Goal: Information Seeking & Learning: Learn about a topic

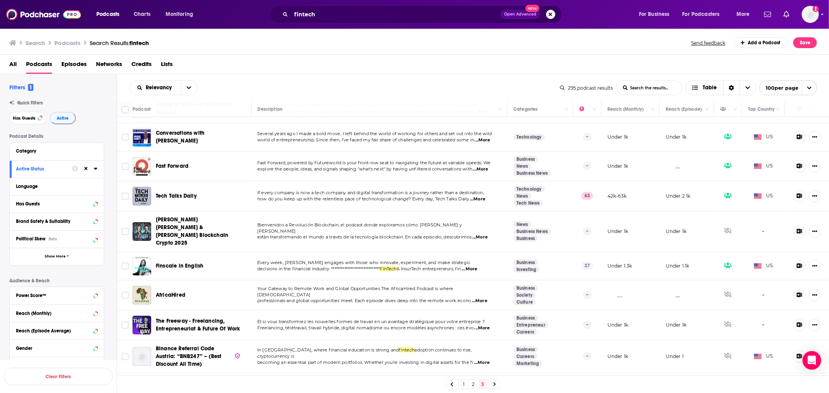
scroll to position [1987, 0]
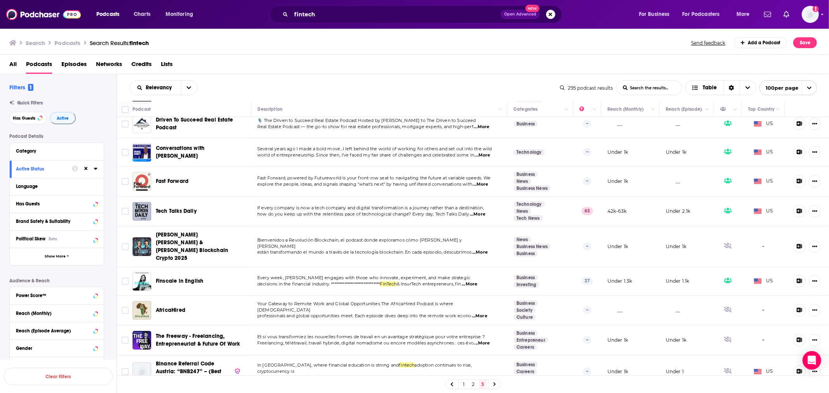
click at [479, 211] on span "...More" at bounding box center [478, 214] width 16 height 6
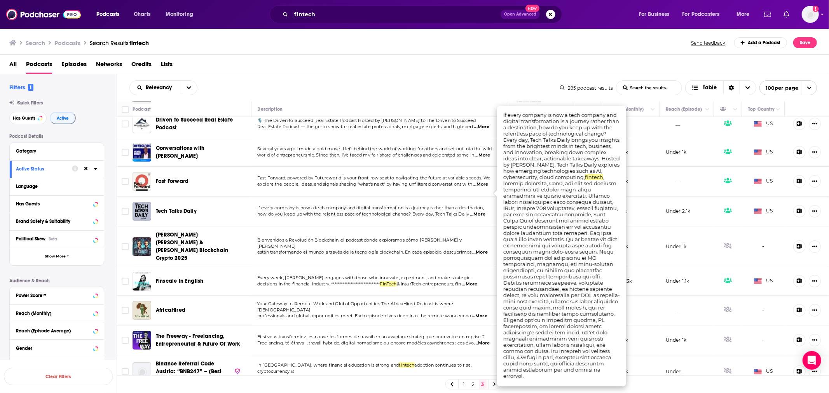
click at [480, 211] on span "...More" at bounding box center [478, 214] width 16 height 6
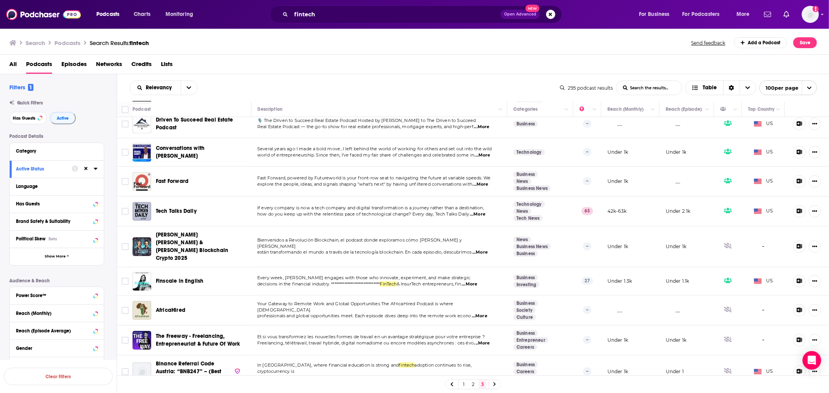
click at [481, 181] on span "...More" at bounding box center [481, 184] width 16 height 6
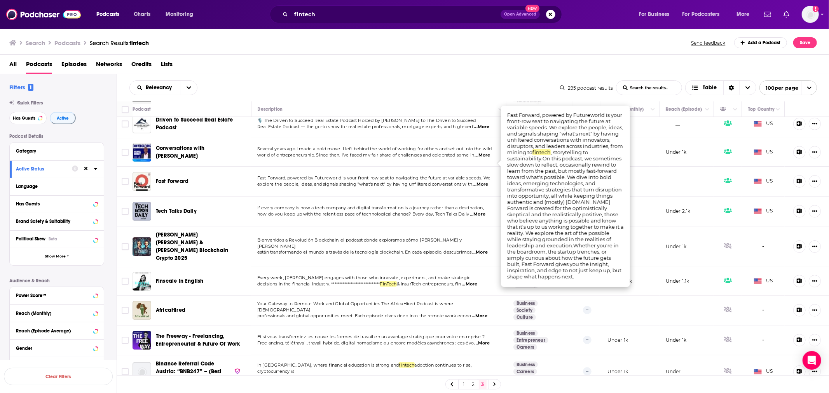
click at [481, 181] on span "...More" at bounding box center [481, 184] width 16 height 6
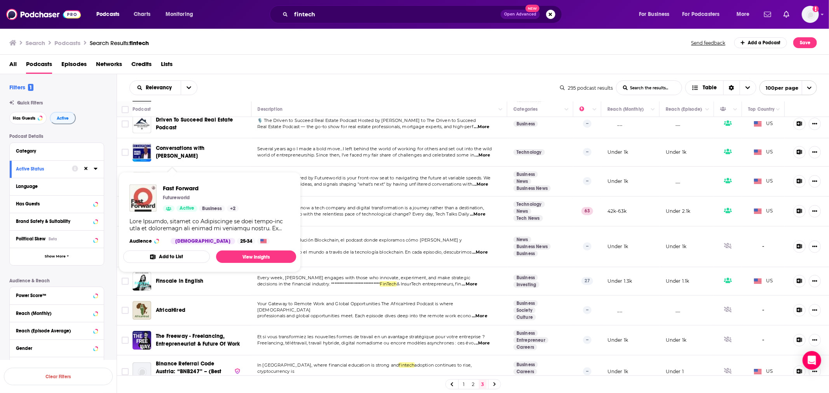
click at [165, 178] on span "Fast Forward" at bounding box center [172, 181] width 33 height 7
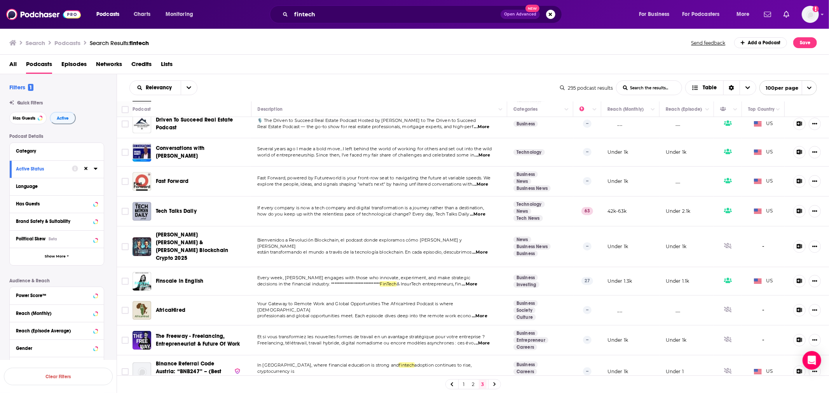
scroll to position [1944, 0]
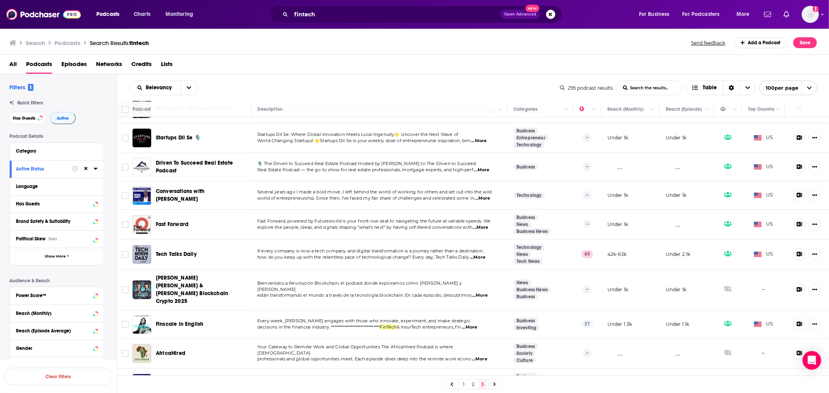
click at [486, 195] on span "...More" at bounding box center [483, 198] width 16 height 6
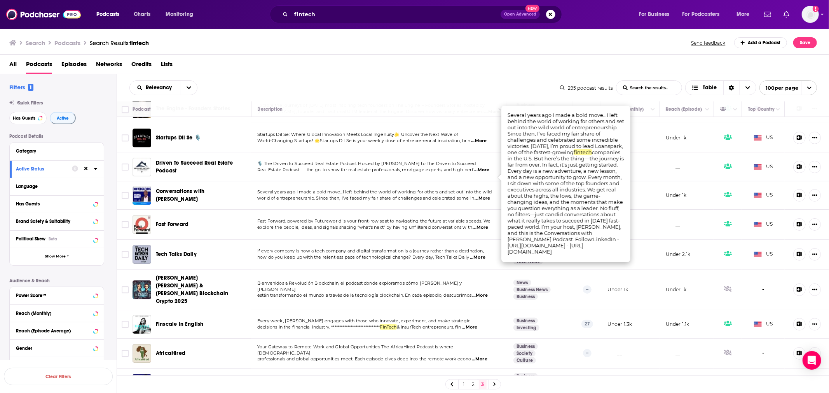
click at [486, 195] on span "...More" at bounding box center [483, 198] width 16 height 6
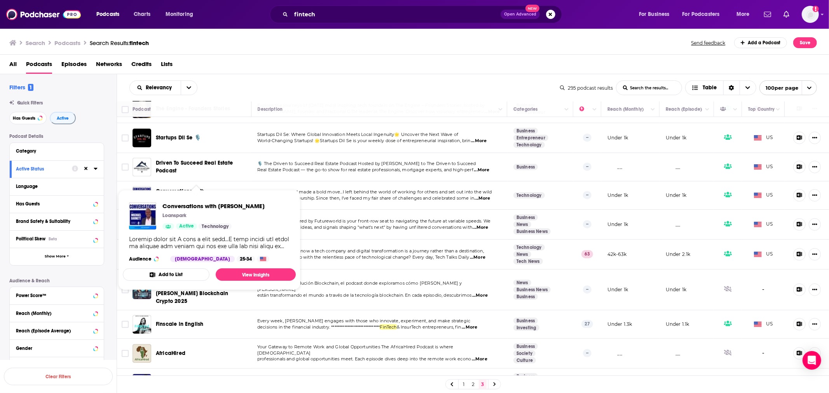
click at [176, 188] on span "Conversations with Michael Barnett" at bounding box center [180, 195] width 49 height 14
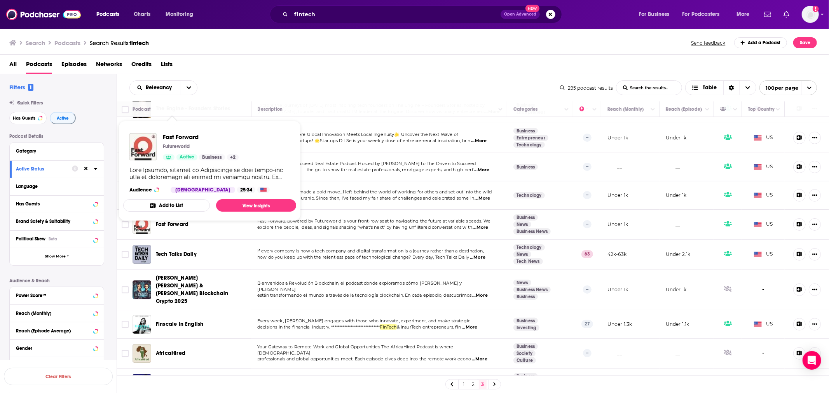
scroll to position [1901, 0]
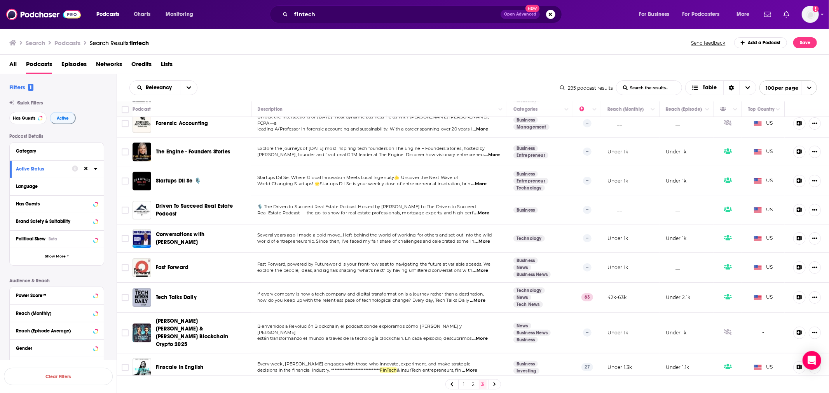
click at [477, 181] on span "...More" at bounding box center [479, 184] width 16 height 6
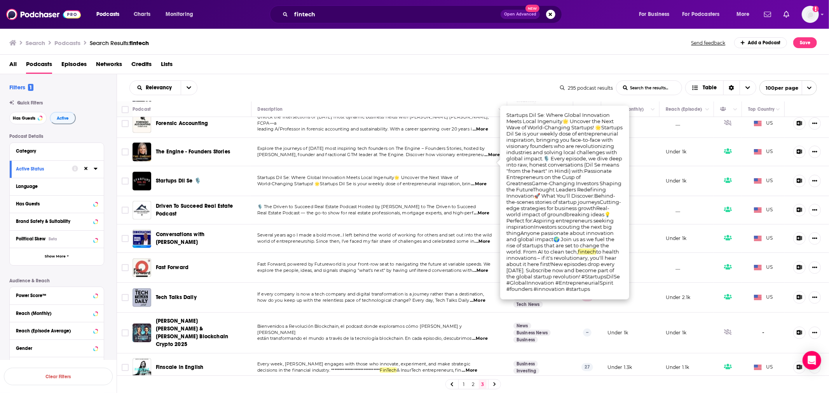
click at [477, 181] on span "...More" at bounding box center [479, 184] width 16 height 6
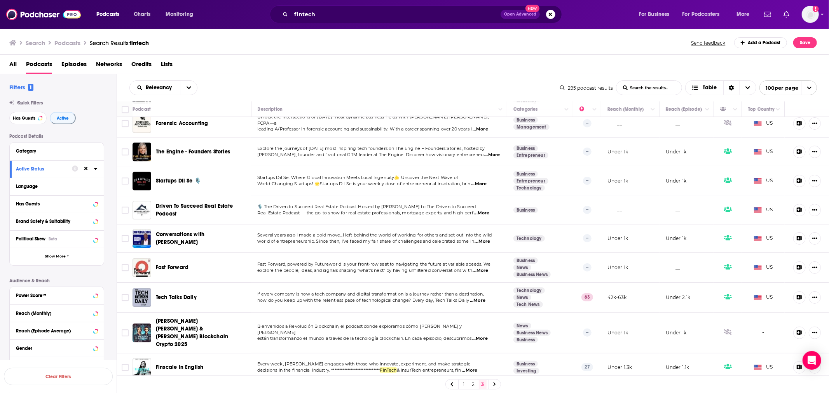
click at [172, 178] on span "Startups Dil Se 🎙️" at bounding box center [178, 181] width 45 height 7
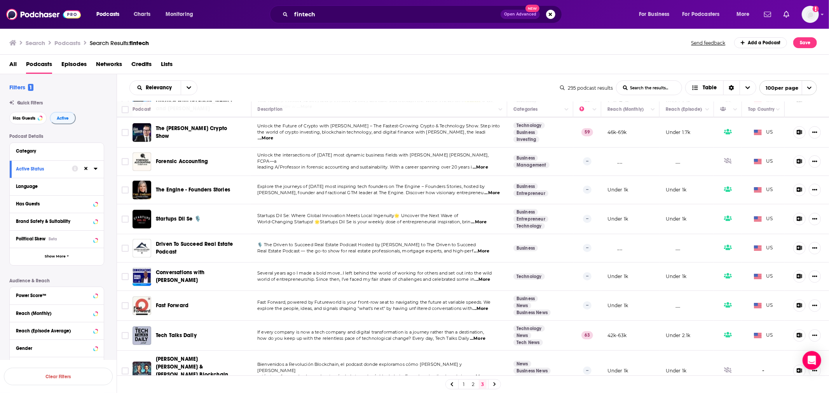
scroll to position [1815, 0]
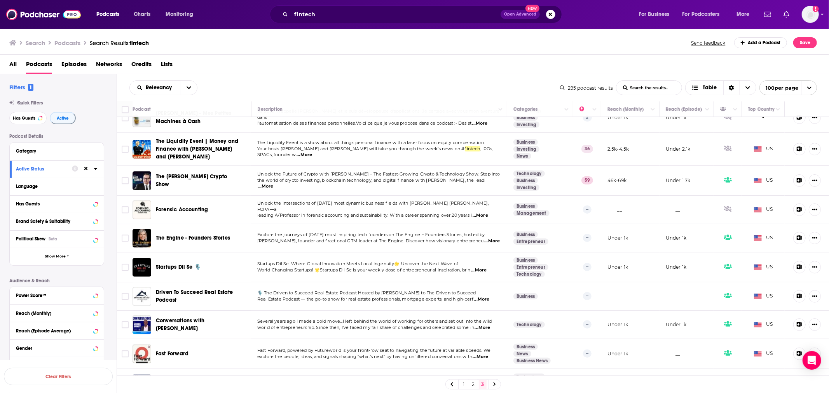
click at [484, 238] on span "...More" at bounding box center [492, 241] width 16 height 6
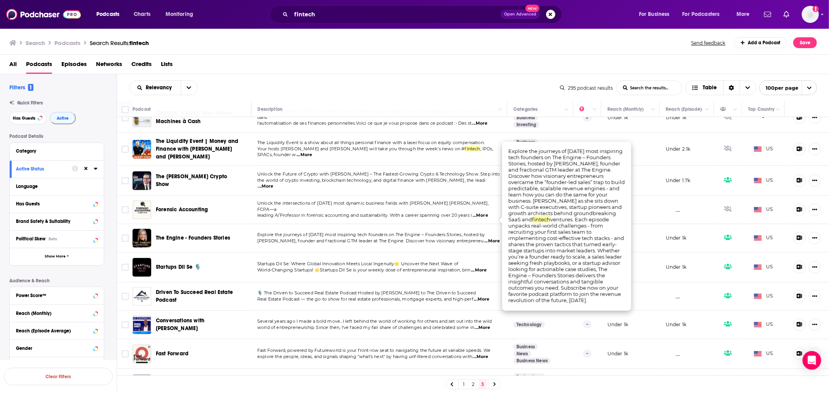
click at [484, 238] on span "...More" at bounding box center [492, 241] width 16 height 6
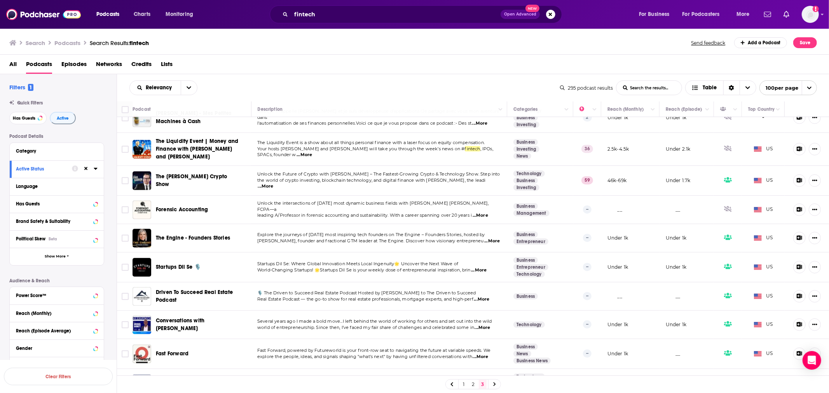
click at [203, 235] on span "The Engine - Founders Stories" at bounding box center [193, 238] width 74 height 7
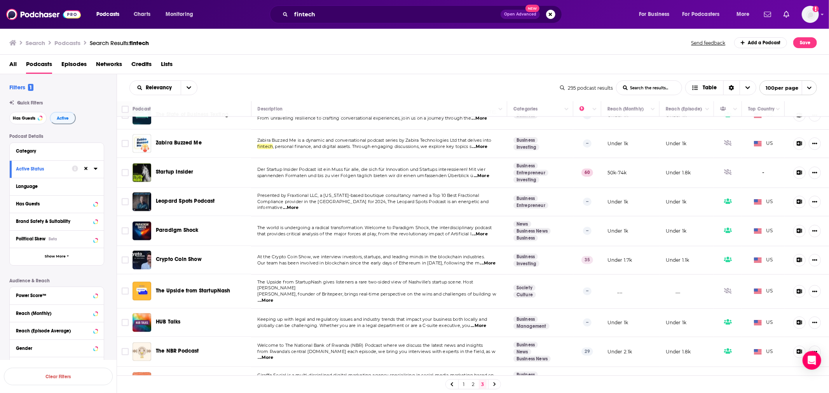
scroll to position [1296, 0]
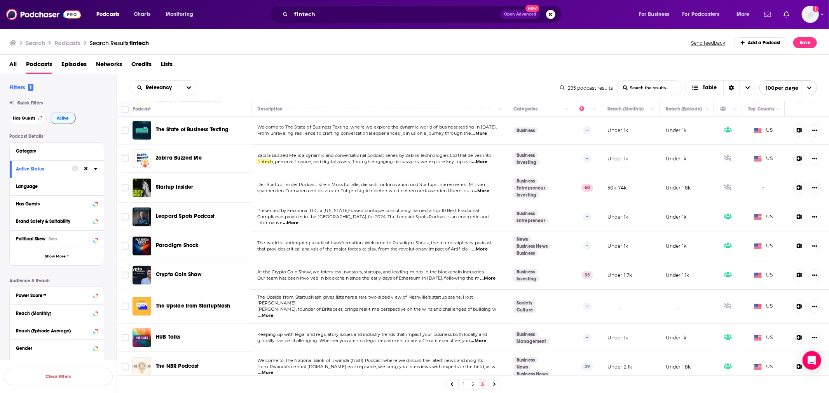
click at [483, 188] on span "...More" at bounding box center [482, 191] width 16 height 6
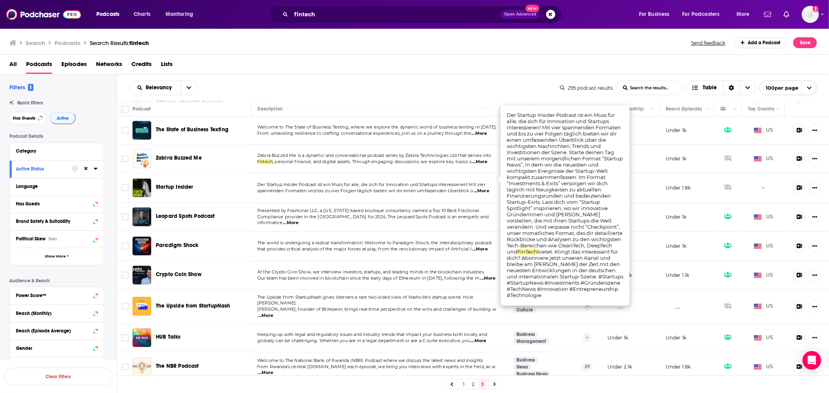
click at [483, 188] on span "...More" at bounding box center [482, 191] width 16 height 6
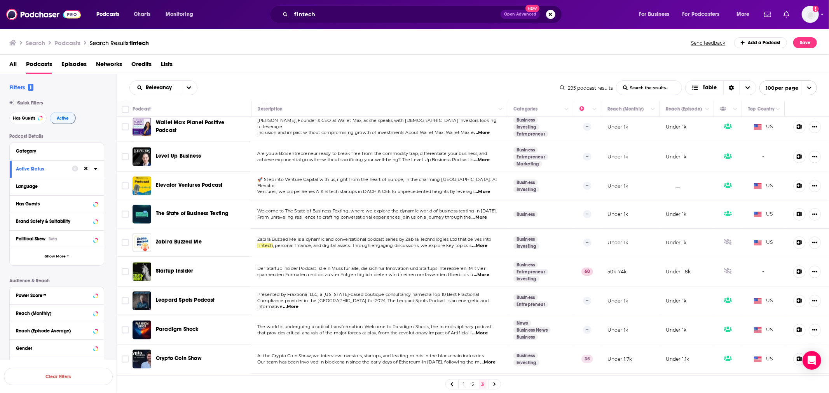
scroll to position [1210, 0]
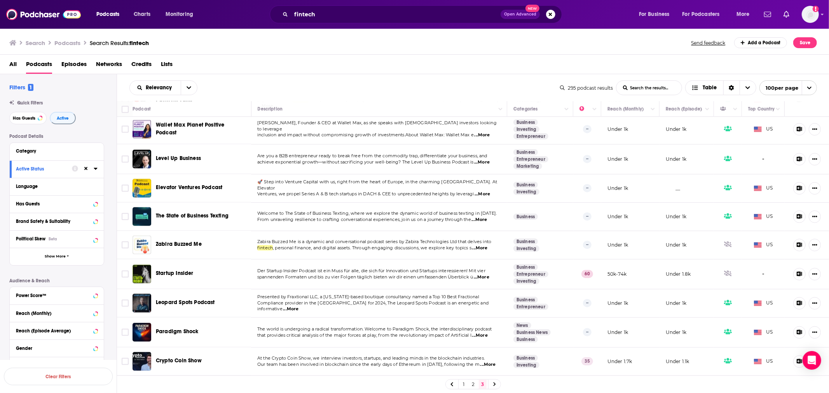
click at [483, 217] on span "...More" at bounding box center [479, 220] width 16 height 6
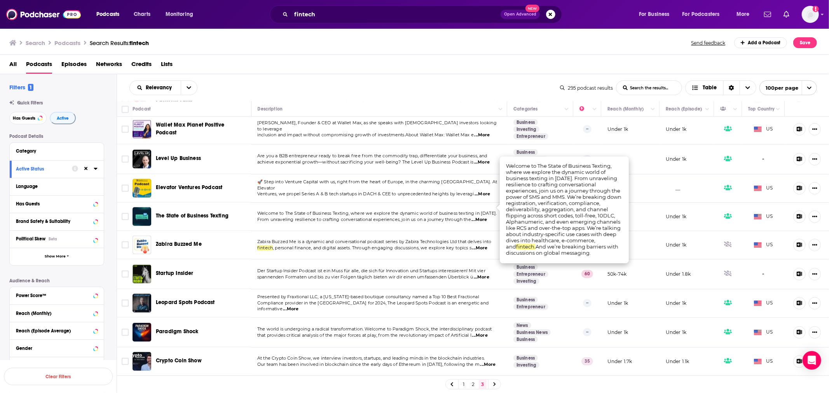
click at [483, 217] on span "...More" at bounding box center [479, 220] width 16 height 6
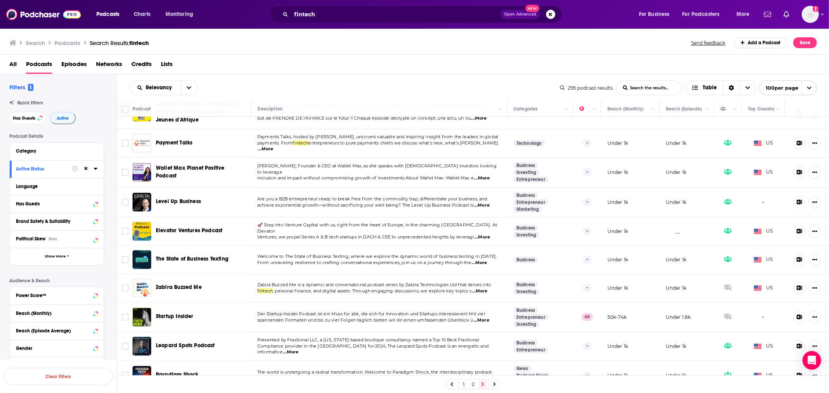
scroll to position [1124, 0]
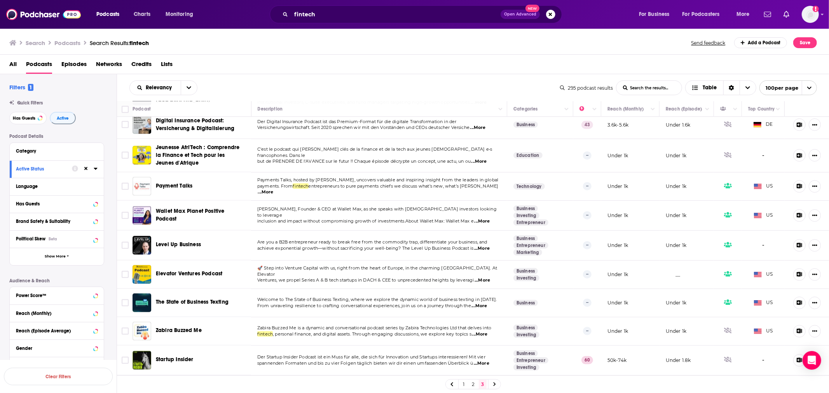
click at [273, 189] on span "...More" at bounding box center [266, 192] width 16 height 6
click at [175, 183] on span "Payment Talks" at bounding box center [174, 186] width 37 height 7
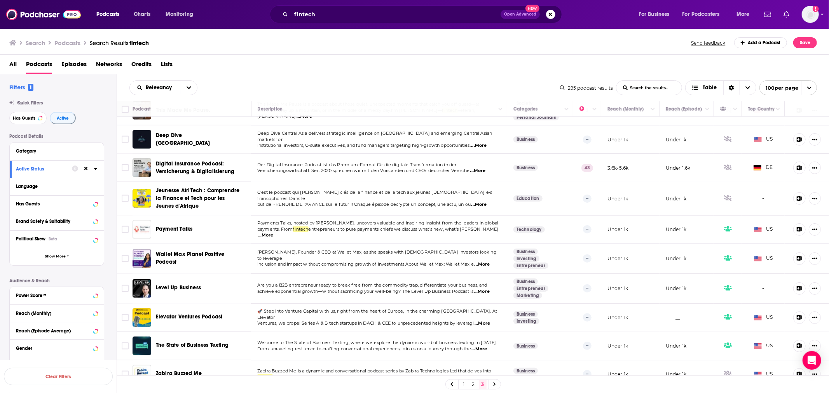
scroll to position [1038, 0]
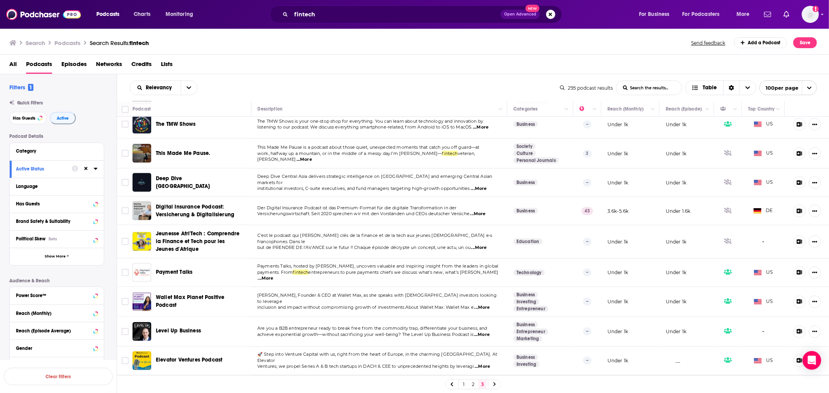
click at [312, 157] on span "...More" at bounding box center [304, 160] width 16 height 6
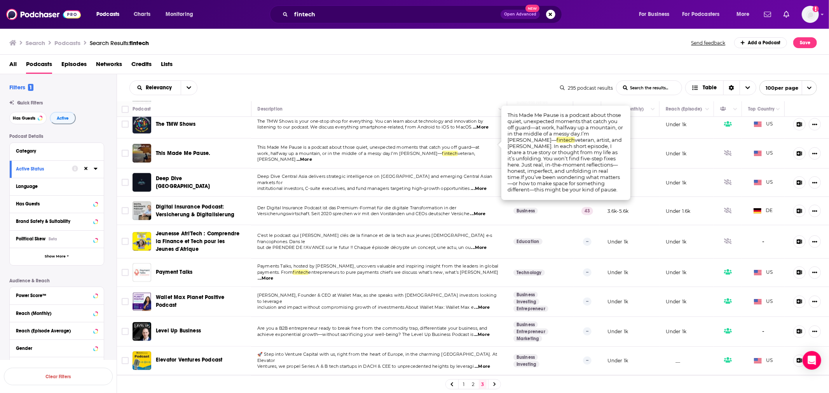
click at [312, 157] on span "...More" at bounding box center [304, 160] width 16 height 6
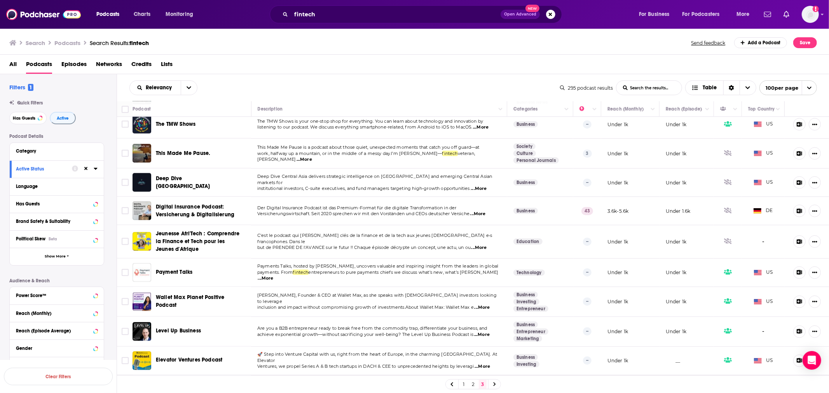
click at [312, 157] on span "...More" at bounding box center [304, 160] width 16 height 6
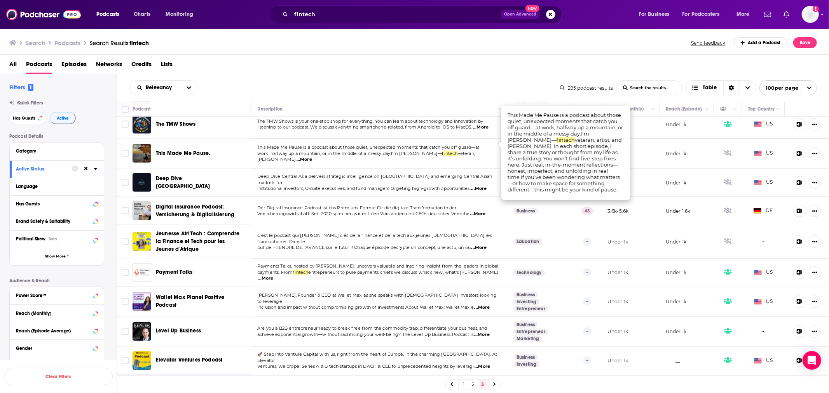
click at [312, 157] on span "...More" at bounding box center [304, 160] width 16 height 6
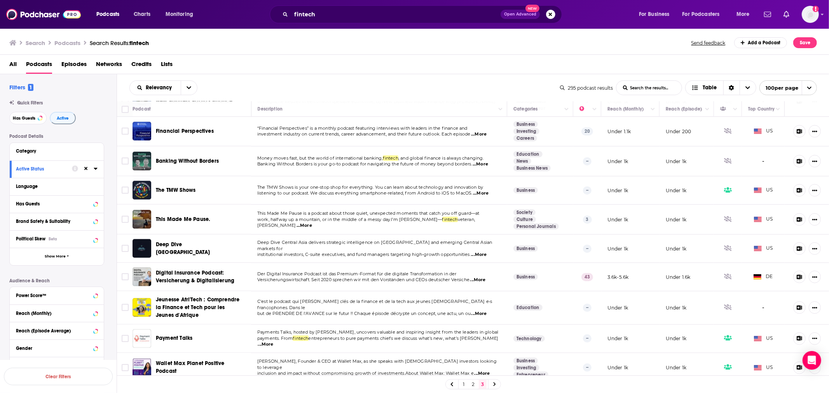
scroll to position [908, 0]
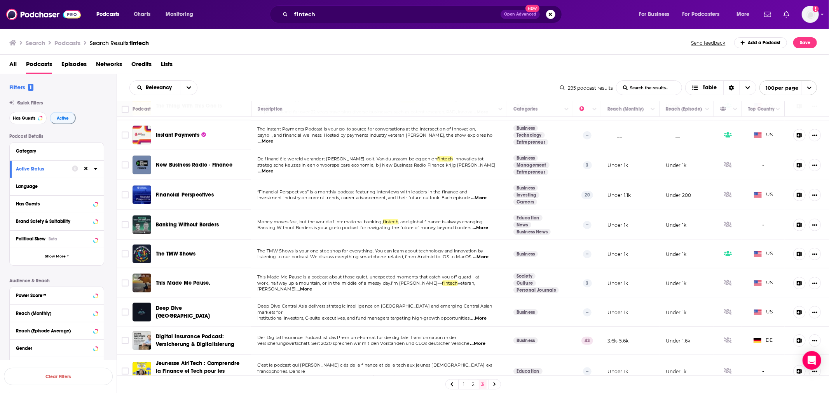
click at [482, 225] on span "...More" at bounding box center [480, 228] width 16 height 6
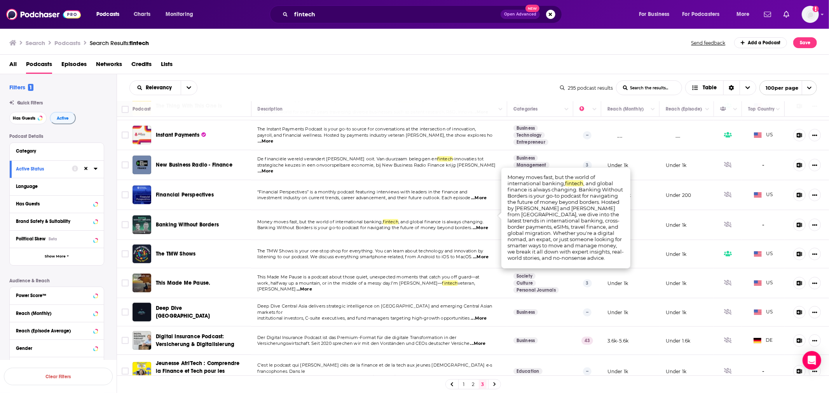
click at [482, 225] on span "...More" at bounding box center [480, 228] width 16 height 6
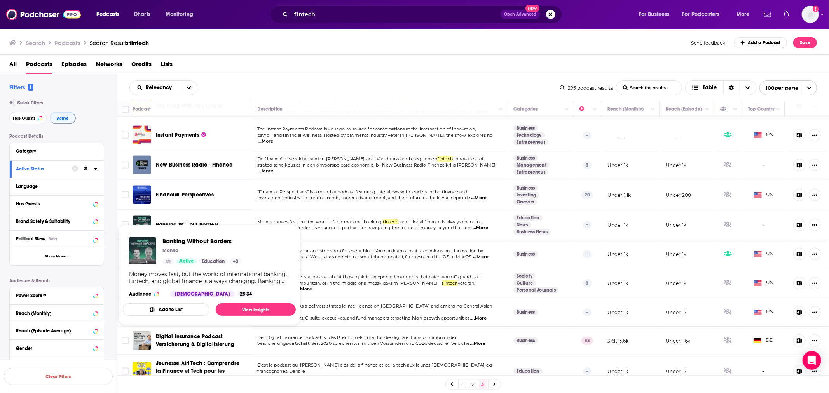
click at [193, 221] on span "Banking Without Borders" at bounding box center [187, 224] width 63 height 7
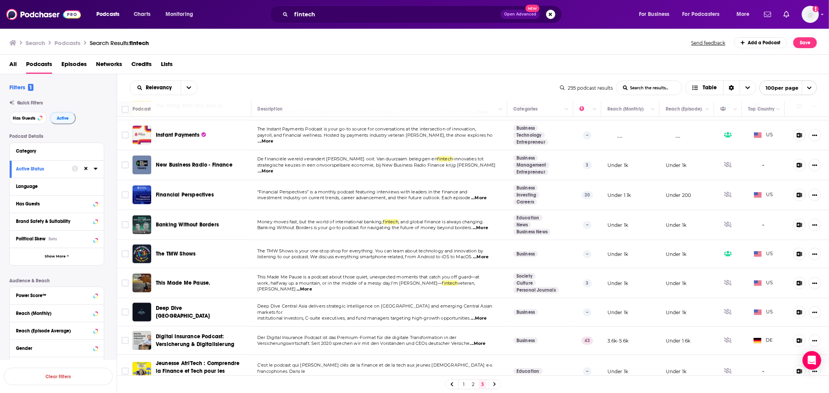
click at [484, 195] on span "...More" at bounding box center [479, 198] width 16 height 6
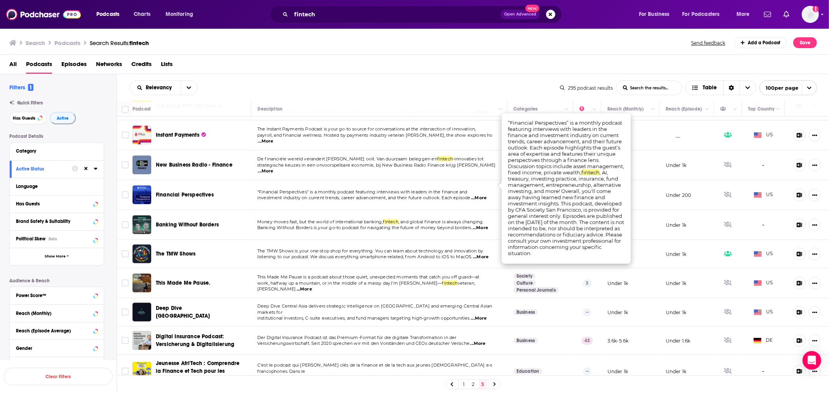
click at [484, 195] on span "...More" at bounding box center [479, 198] width 16 height 6
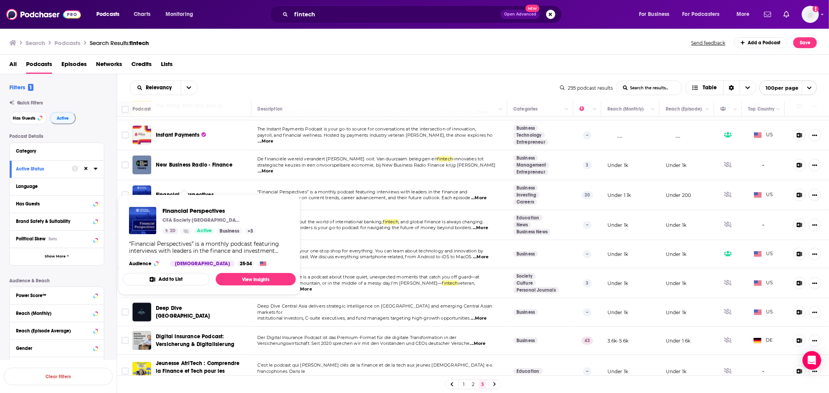
click at [186, 192] on span "Financial Perspectives" at bounding box center [185, 195] width 58 height 7
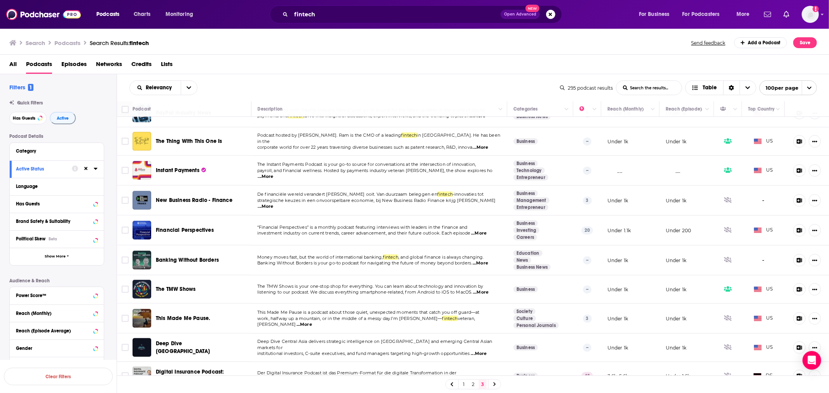
scroll to position [865, 0]
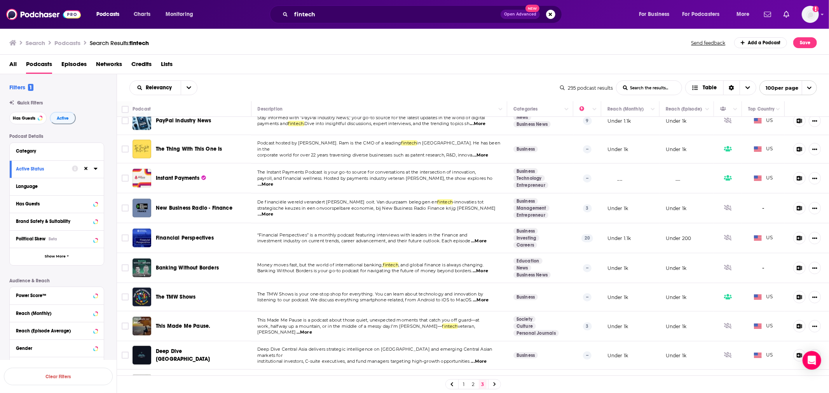
click at [273, 181] on span "...More" at bounding box center [266, 184] width 16 height 6
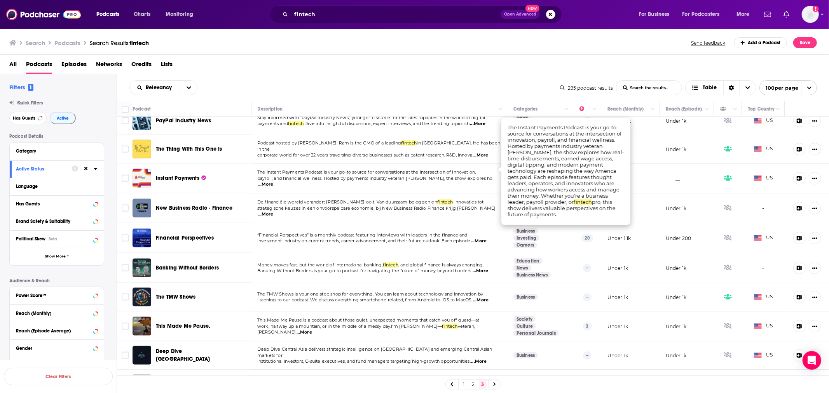
click at [273, 181] on span "...More" at bounding box center [266, 184] width 16 height 6
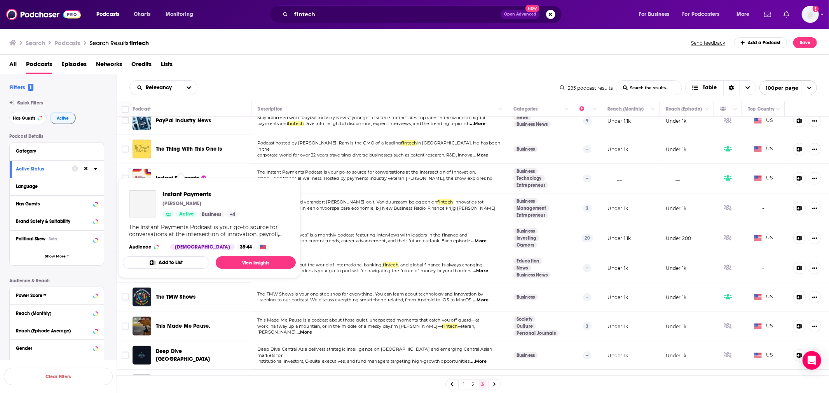
click at [185, 175] on span "Instant Payments" at bounding box center [178, 178] width 44 height 7
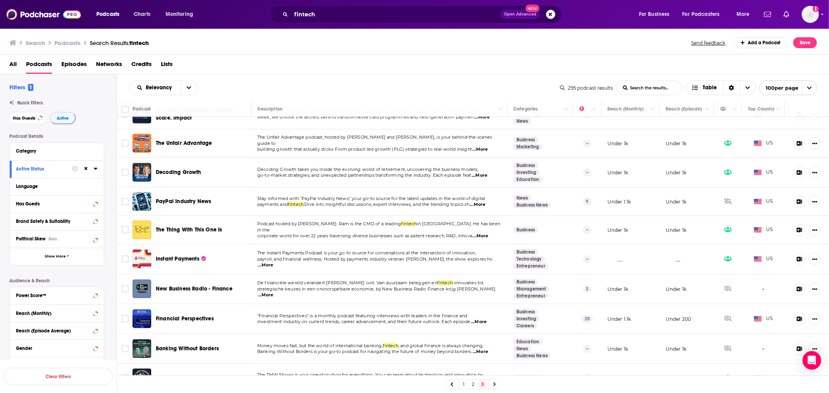
scroll to position [778, 0]
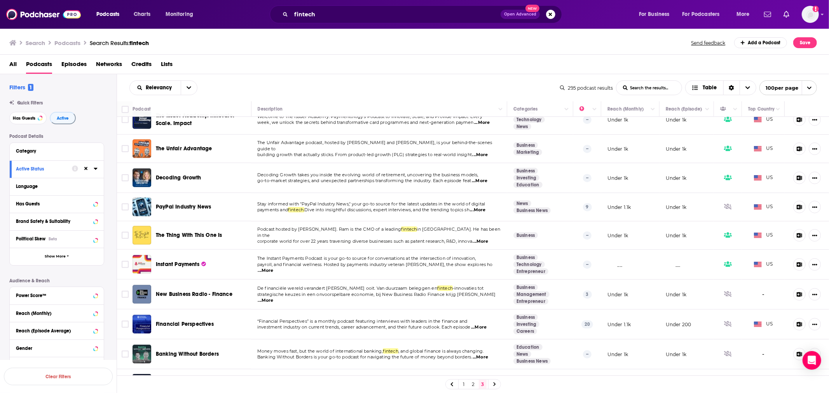
click at [478, 178] on span "...More" at bounding box center [480, 181] width 16 height 6
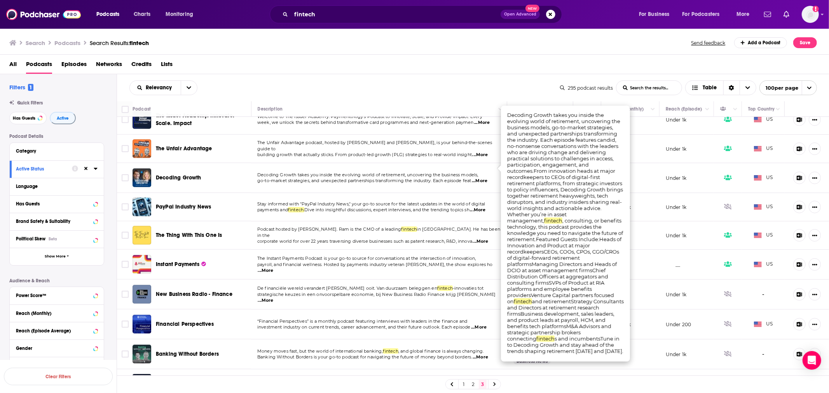
click at [478, 178] on span "...More" at bounding box center [480, 181] width 16 height 6
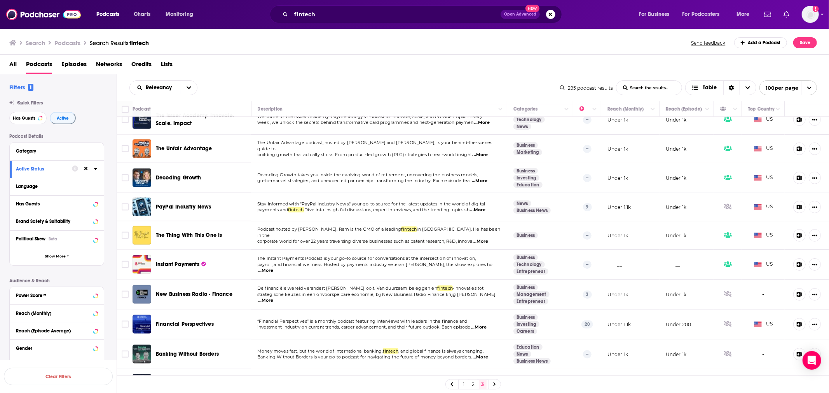
click at [167, 174] on span "Decoding Growth" at bounding box center [178, 177] width 45 height 7
click at [487, 152] on span "...More" at bounding box center [480, 155] width 16 height 6
click at [457, 163] on td "Decoding Growth takes you inside the evolving world of retirement, uncovering t…" at bounding box center [379, 178] width 256 height 30
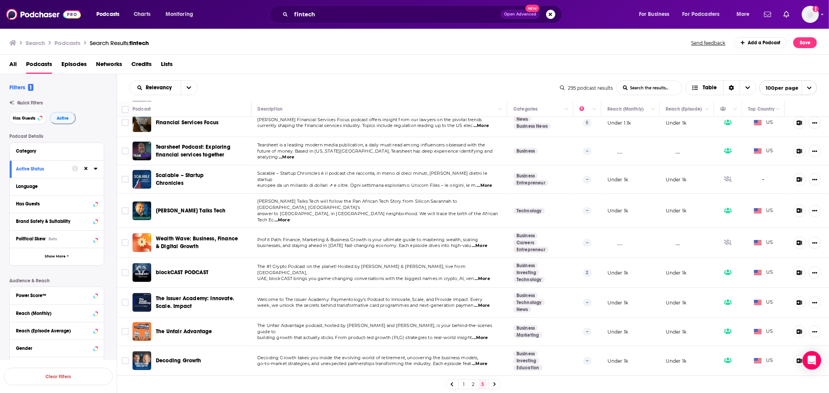
scroll to position [562, 0]
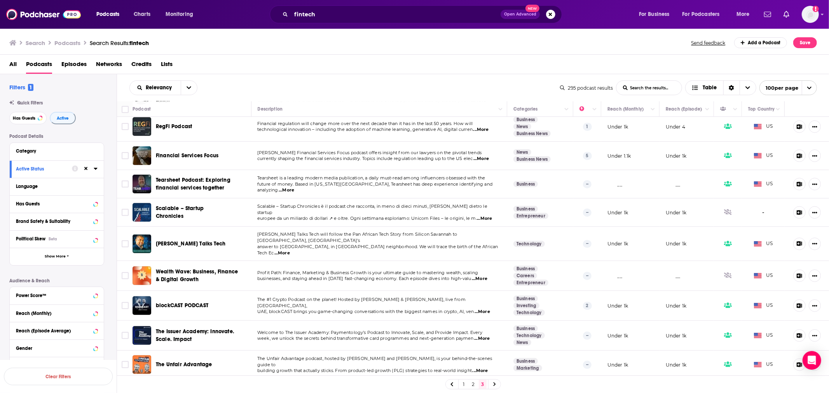
click at [484, 156] on span "...More" at bounding box center [481, 159] width 16 height 6
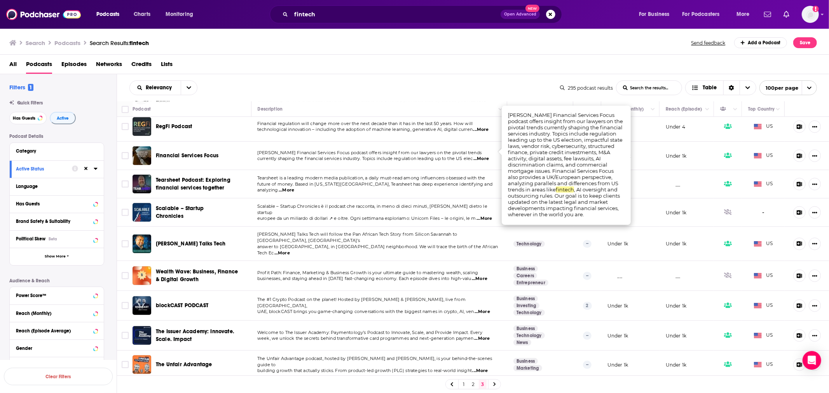
click at [484, 156] on span "...More" at bounding box center [481, 159] width 16 height 6
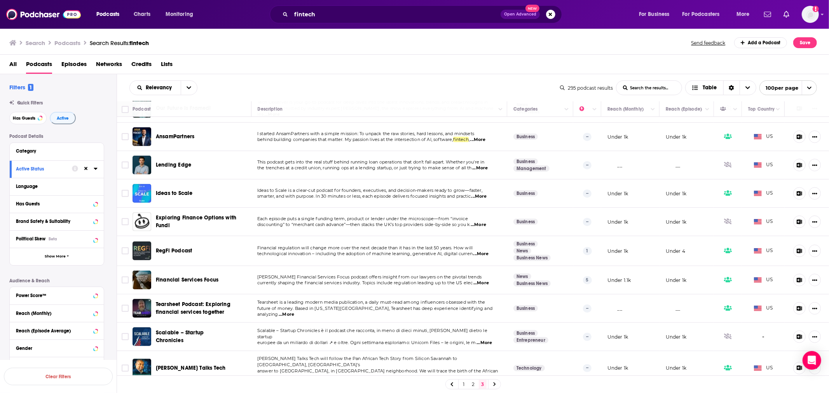
scroll to position [433, 0]
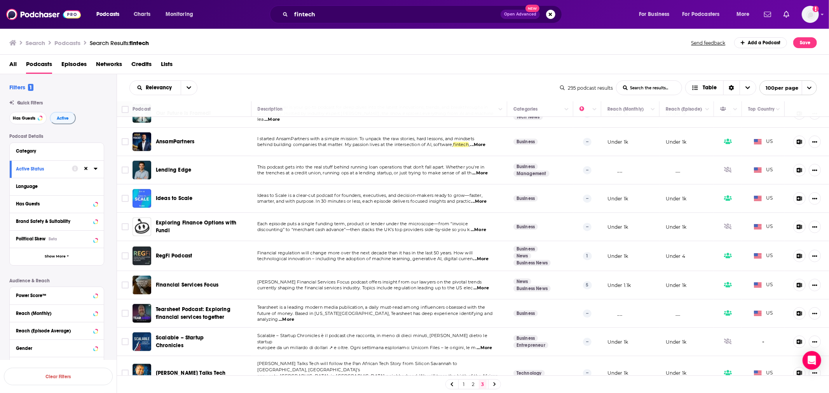
click at [481, 199] on span "...More" at bounding box center [479, 202] width 16 height 6
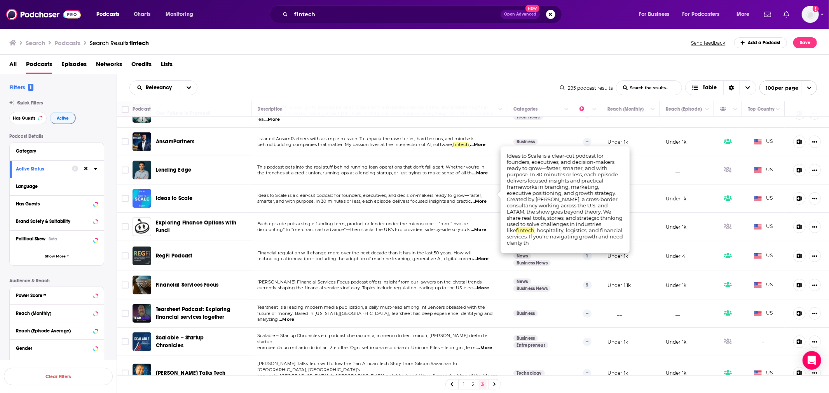
click at [481, 199] on span "...More" at bounding box center [479, 202] width 16 height 6
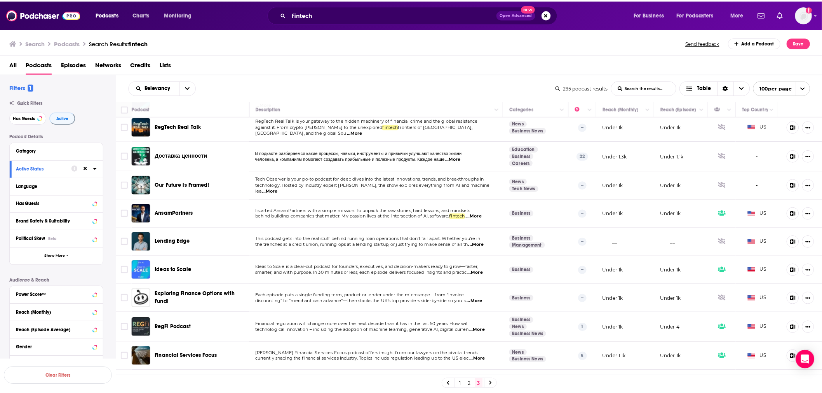
scroll to position [304, 0]
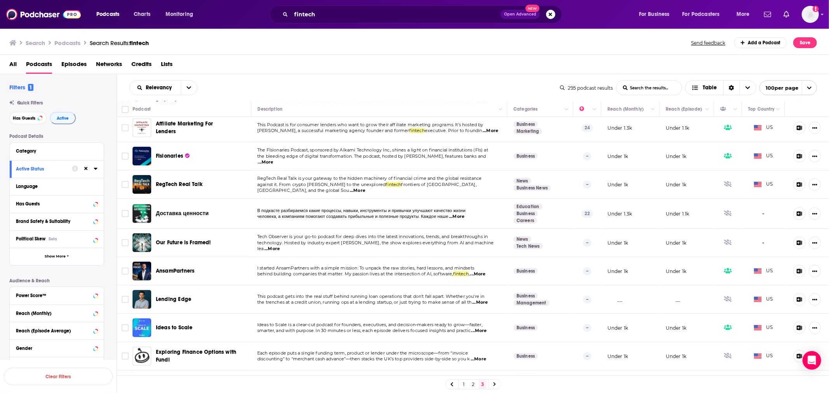
click at [280, 246] on span "...More" at bounding box center [272, 249] width 16 height 6
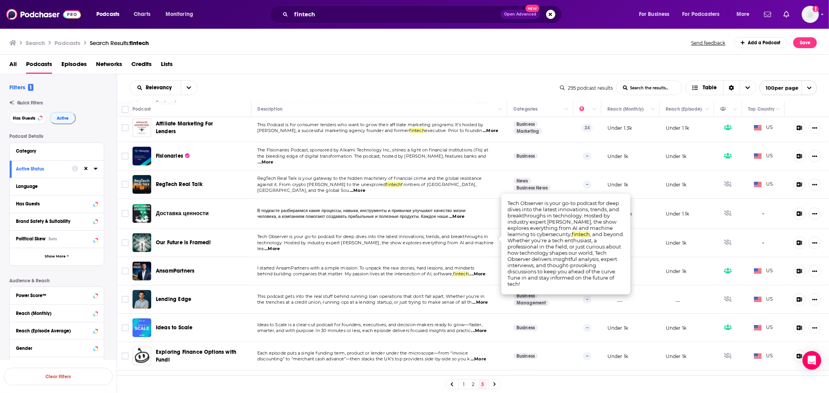
click at [280, 246] on span "...More" at bounding box center [272, 249] width 16 height 6
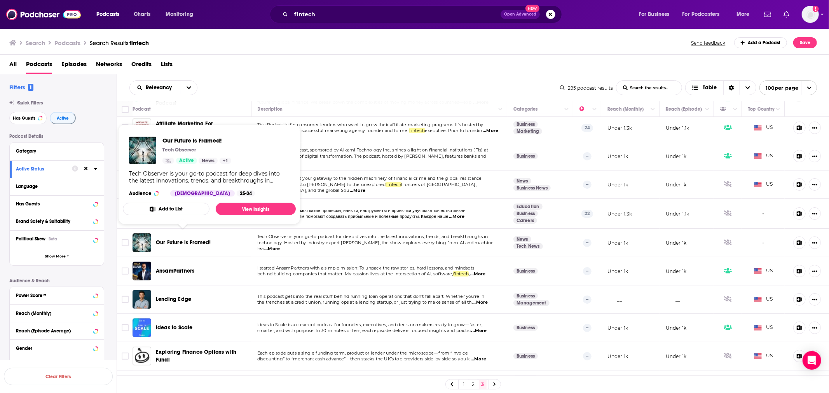
click at [200, 239] on span "Our Future is Framed!" at bounding box center [183, 242] width 55 height 7
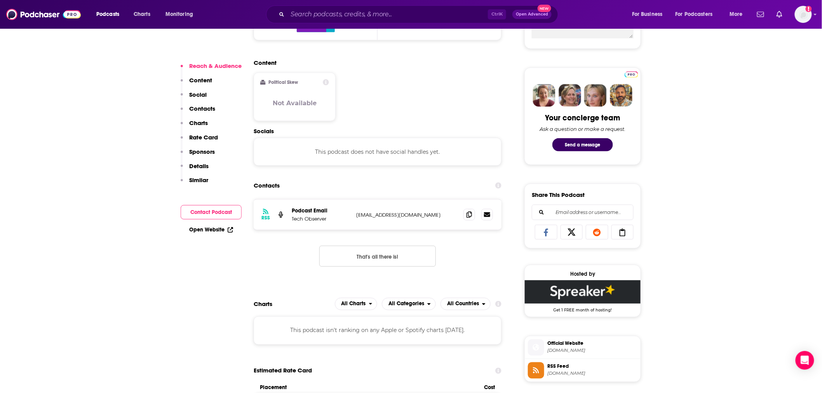
scroll to position [345, 0]
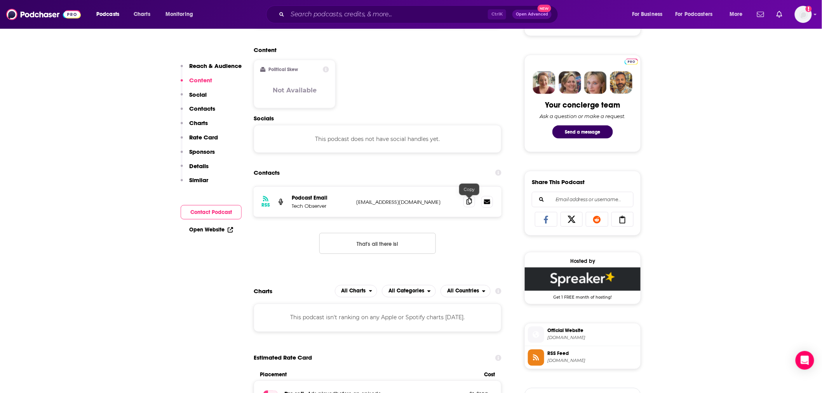
drag, startPoint x: 468, startPoint y: 201, endPoint x: 450, endPoint y: 197, distance: 19.0
click at [468, 200] on icon at bounding box center [469, 202] width 5 height 6
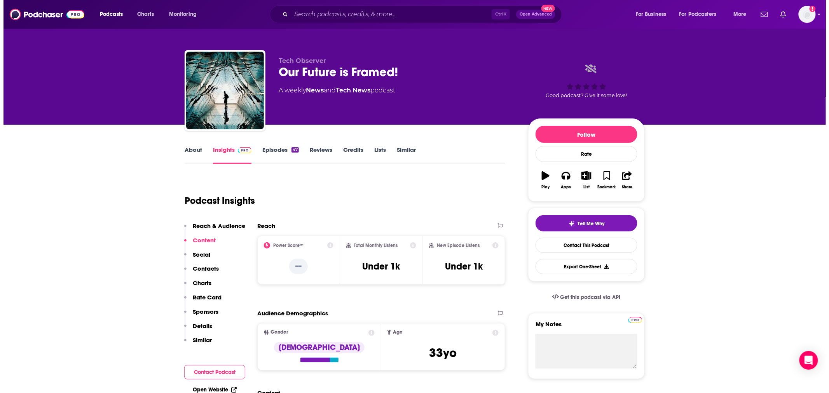
scroll to position [0, 0]
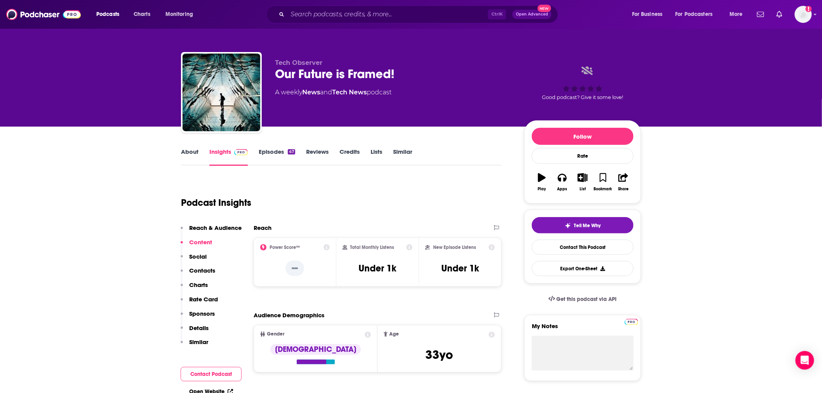
click at [193, 155] on link "About" at bounding box center [189, 157] width 17 height 18
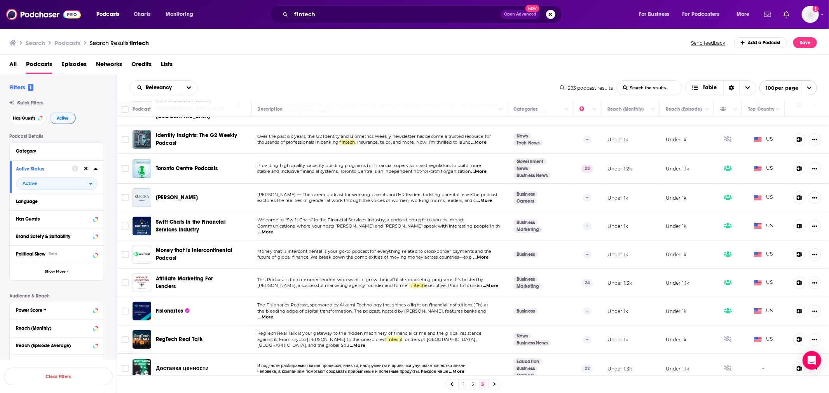
scroll to position [129, 0]
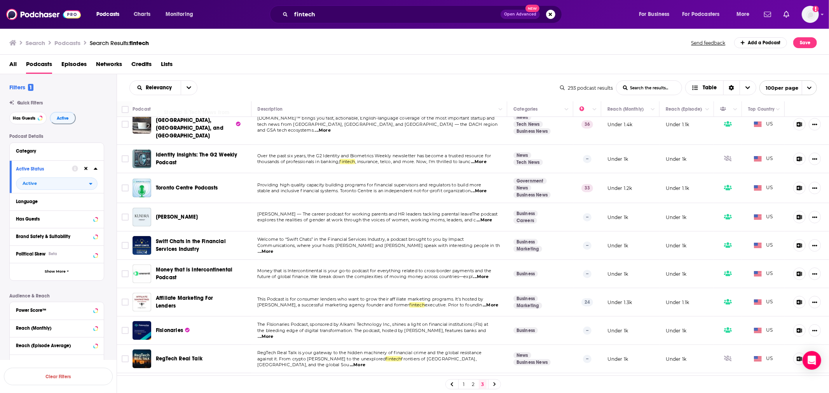
click at [484, 159] on span "...More" at bounding box center [479, 162] width 16 height 6
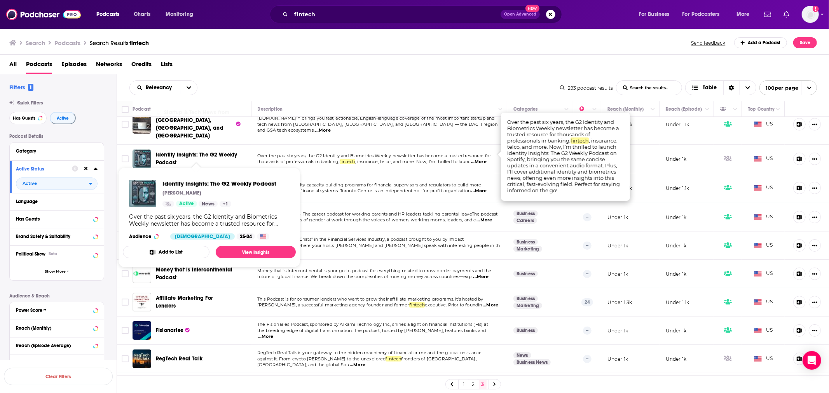
click at [230, 152] on span "Identity Insights: The G2 Weekly Podcast" at bounding box center [196, 159] width 81 height 14
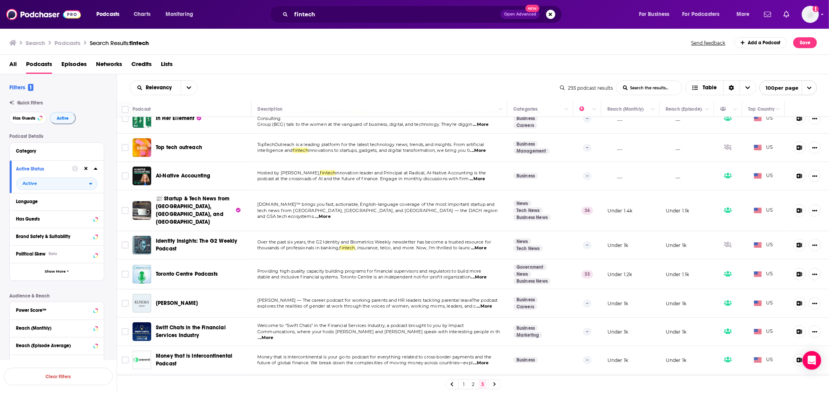
scroll to position [0, 0]
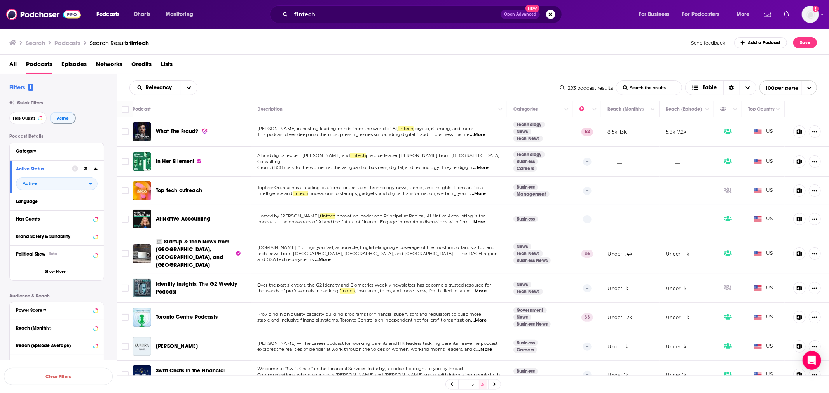
click at [484, 136] on span "...More" at bounding box center [478, 135] width 16 height 6
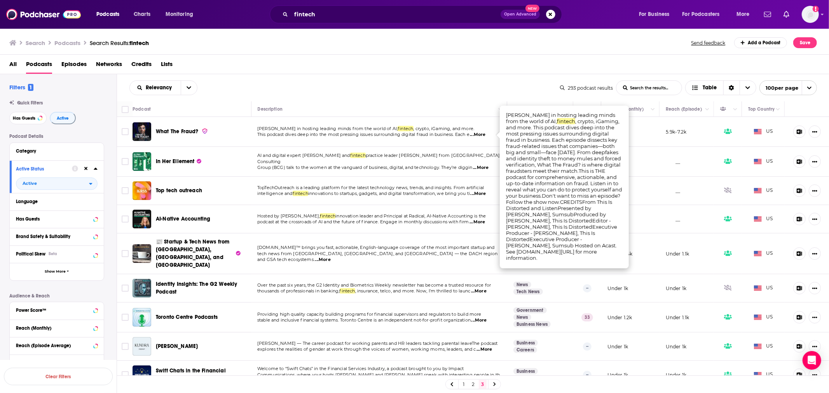
click at [484, 136] on span "...More" at bounding box center [478, 135] width 16 height 6
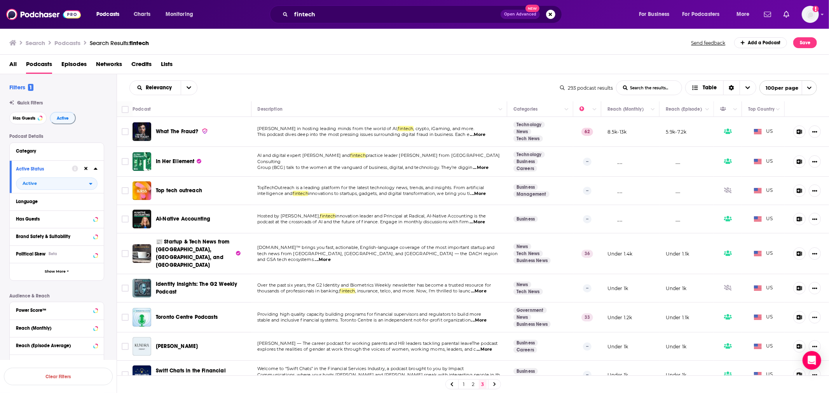
click at [175, 130] on span "What The Fraud?" at bounding box center [177, 131] width 43 height 7
click at [473, 386] on link "2" at bounding box center [473, 384] width 8 height 9
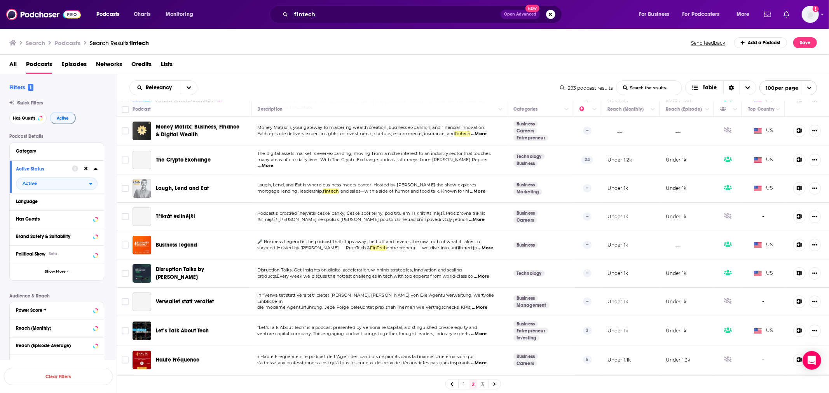
scroll to position [2669, 0]
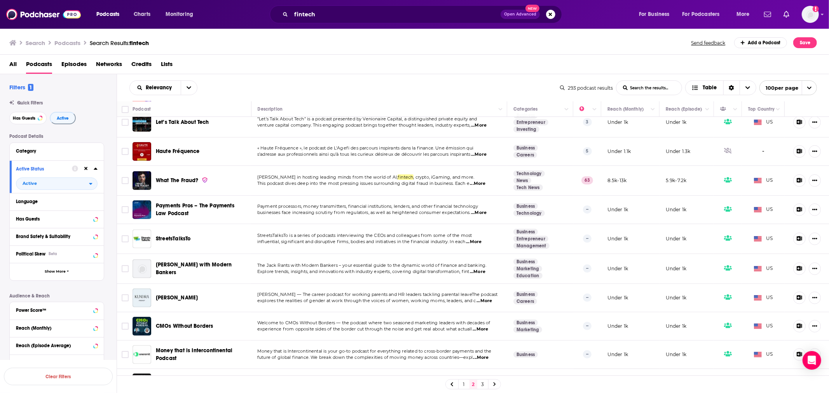
click at [490, 269] on p "Explore trends, insights, and innovations with industry experts, covering digit…" at bounding box center [378, 272] width 243 height 6
click at [482, 269] on span "...More" at bounding box center [478, 272] width 16 height 6
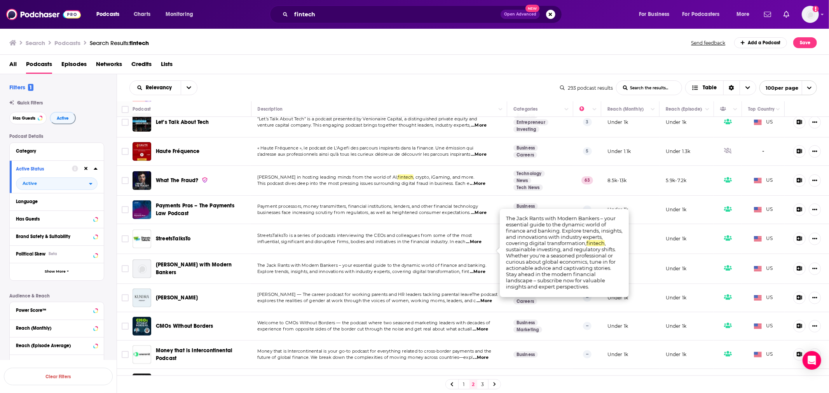
click at [482, 269] on span "...More" at bounding box center [478, 272] width 16 height 6
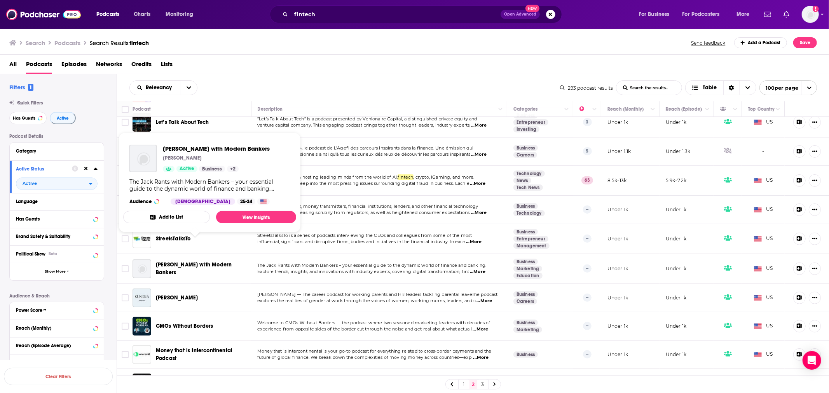
click at [191, 261] on span "Jack Rants with Modern Bankers" at bounding box center [194, 268] width 76 height 14
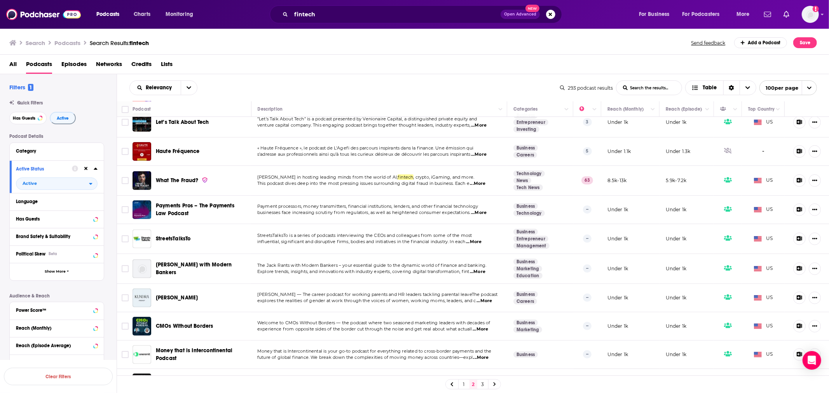
scroll to position [2626, 0]
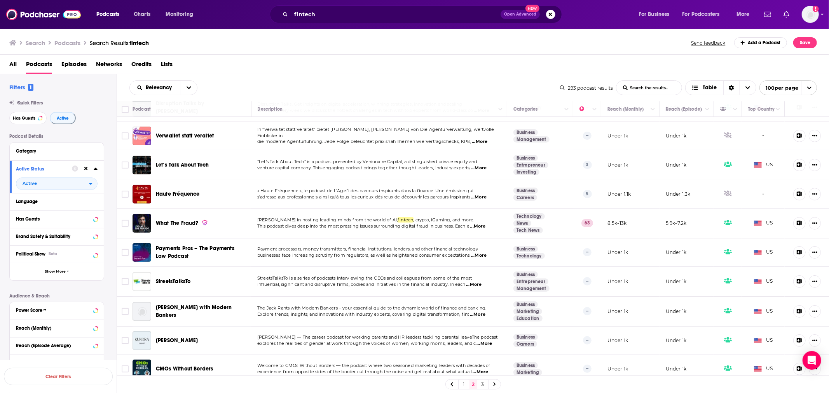
click at [480, 165] on span "...More" at bounding box center [479, 168] width 16 height 6
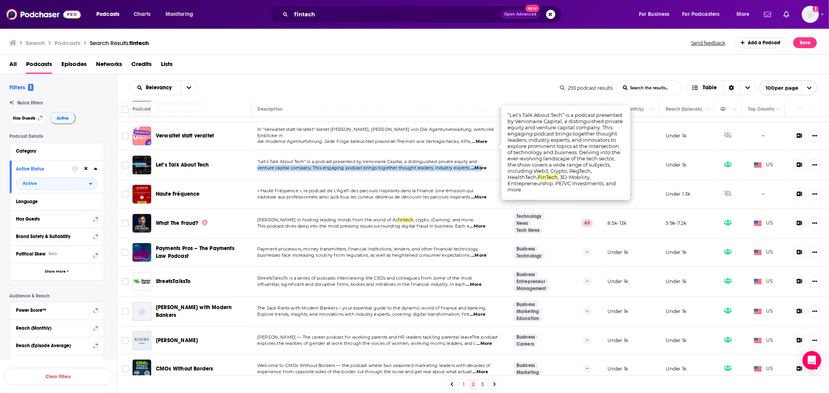
click at [481, 159] on div "”Let’s Talk About Tech” is a podcast presented by Venionaire Capital, a disting…" at bounding box center [379, 165] width 244 height 12
click at [172, 162] on span "Let’s Talk About Tech" at bounding box center [182, 165] width 53 height 7
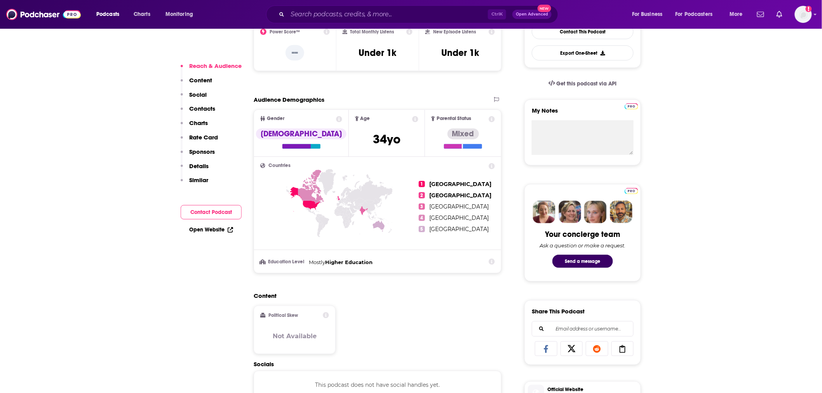
scroll to position [475, 0]
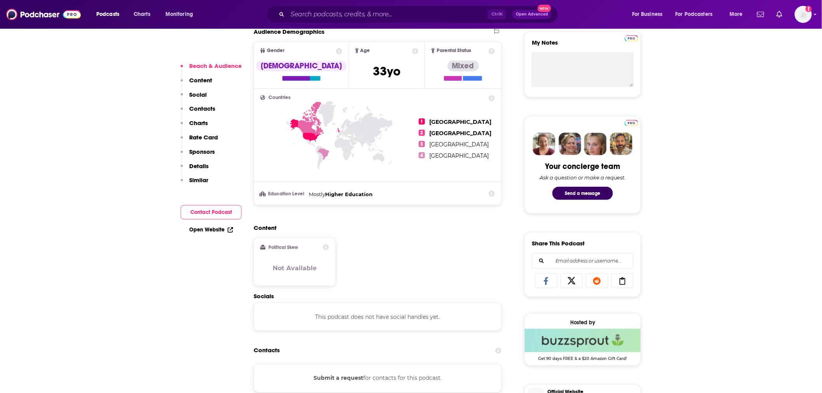
scroll to position [432, 0]
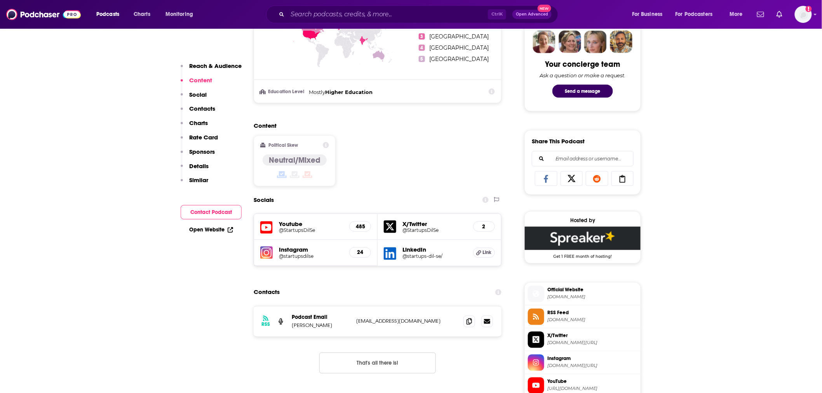
scroll to position [432, 0]
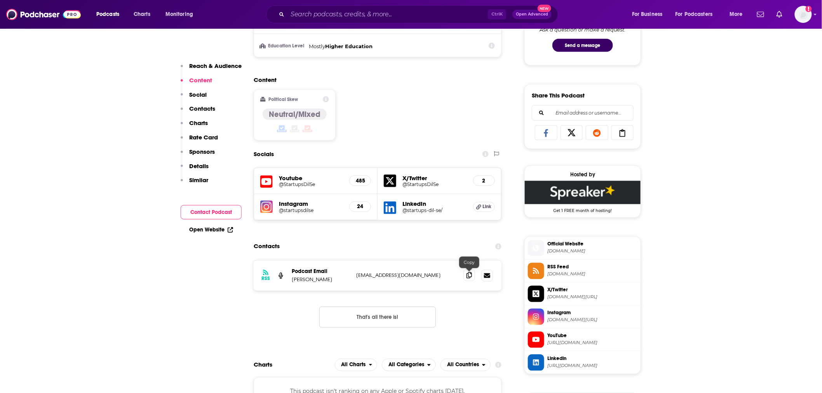
click at [468, 273] on icon at bounding box center [469, 275] width 5 height 6
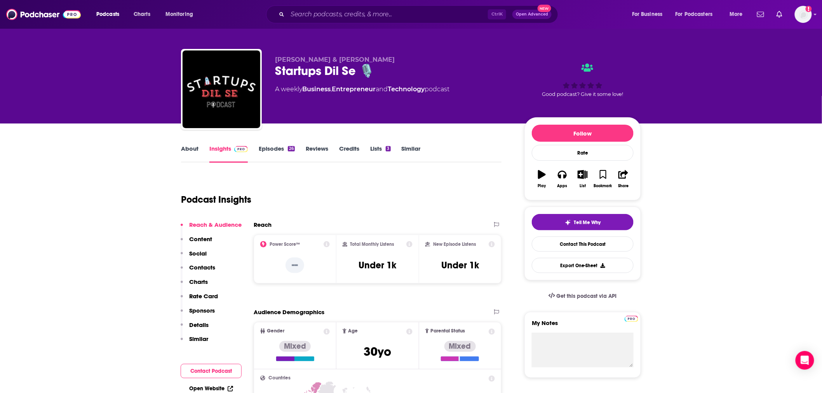
scroll to position [0, 0]
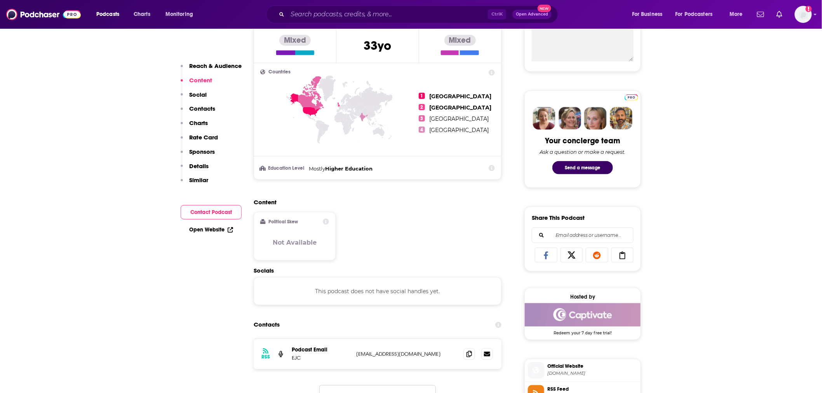
scroll to position [432, 0]
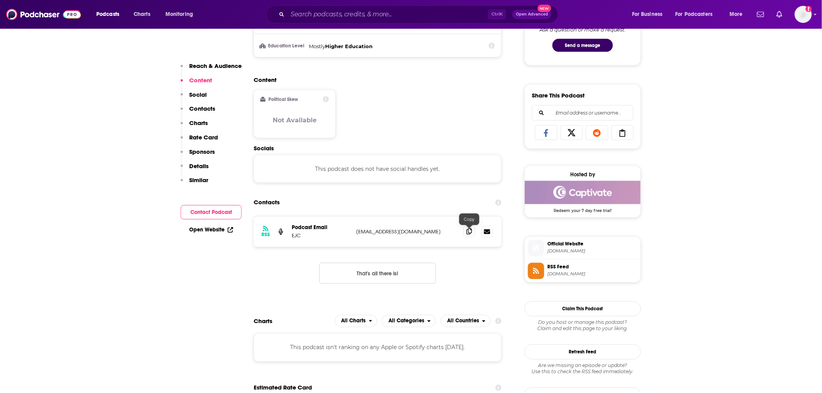
click at [467, 233] on icon at bounding box center [469, 231] width 5 height 6
click at [468, 233] on icon at bounding box center [469, 231] width 5 height 6
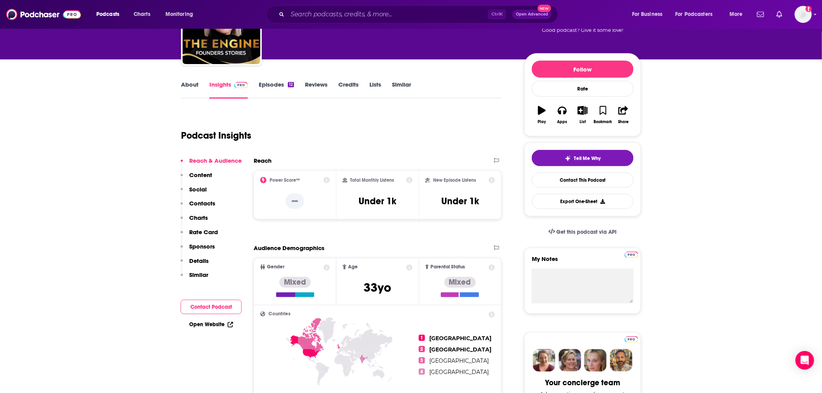
scroll to position [0, 0]
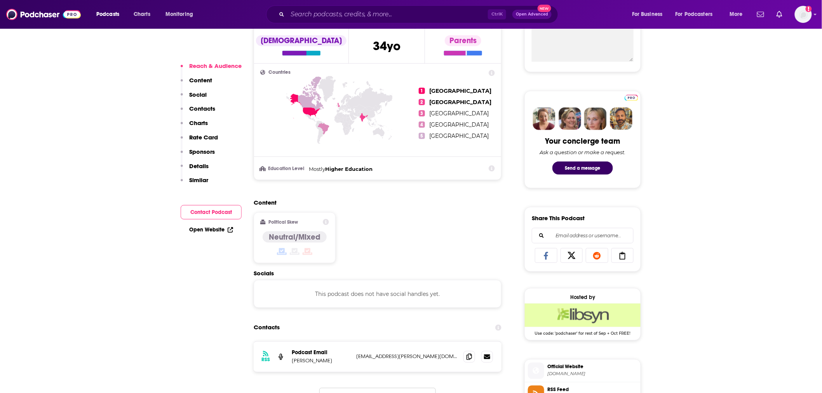
scroll to position [475, 0]
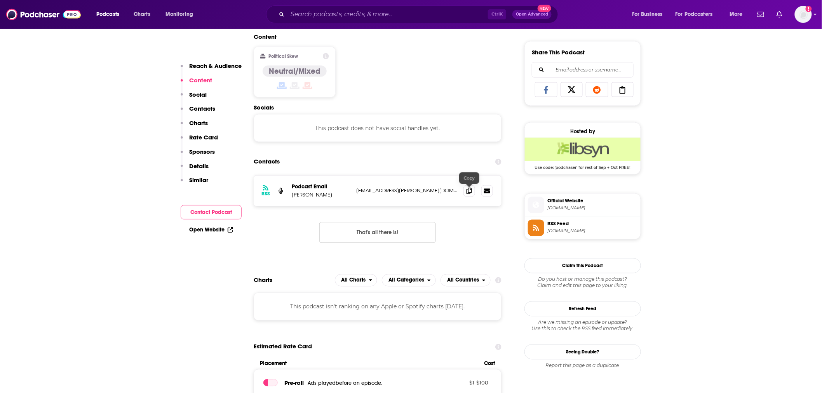
click at [468, 186] on div at bounding box center [469, 184] width 7 height 7
click at [469, 194] on icon at bounding box center [469, 191] width 5 height 6
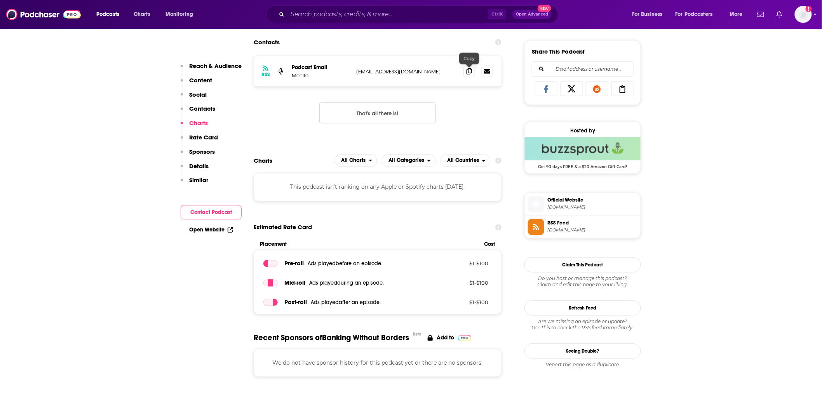
scroll to position [475, 0]
click at [470, 69] on icon at bounding box center [469, 72] width 5 height 6
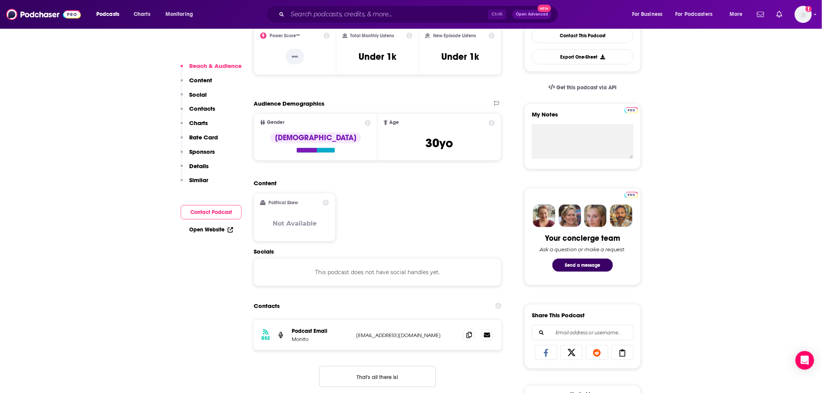
scroll to position [216, 0]
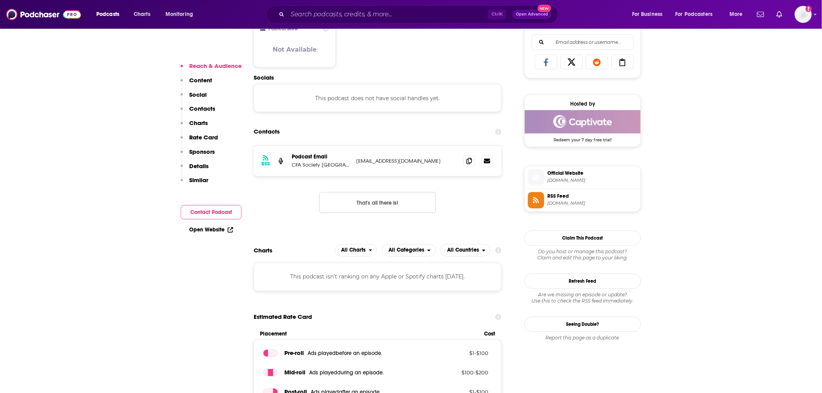
scroll to position [518, 0]
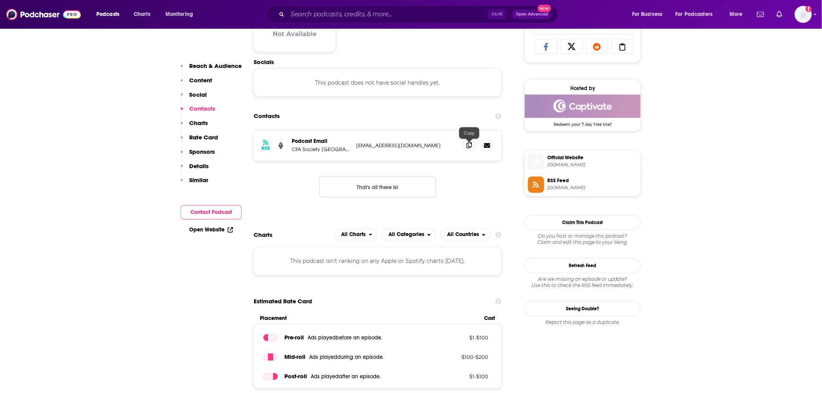
drag, startPoint x: 469, startPoint y: 145, endPoint x: 465, endPoint y: 146, distance: 4.9
click at [468, 145] on icon at bounding box center [469, 145] width 5 height 6
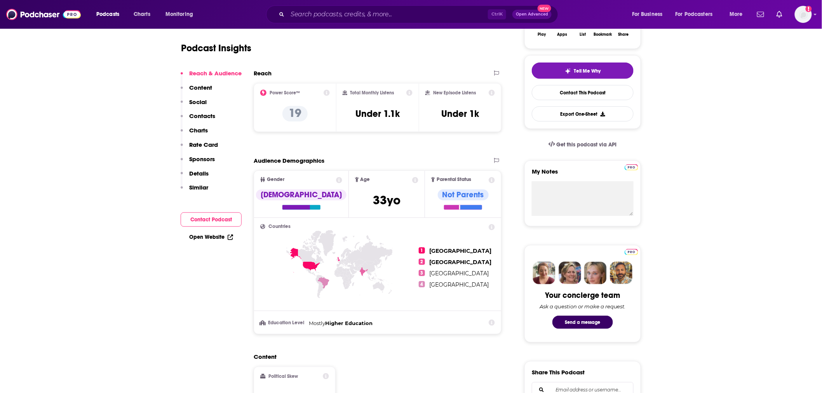
scroll to position [0, 0]
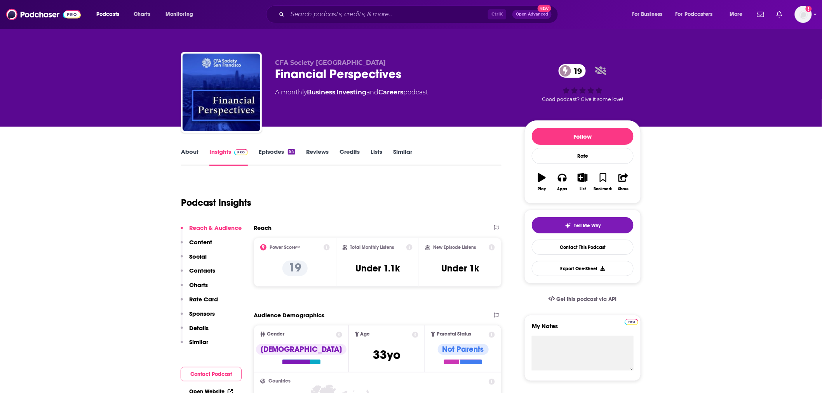
click at [193, 152] on link "About" at bounding box center [189, 157] width 17 height 18
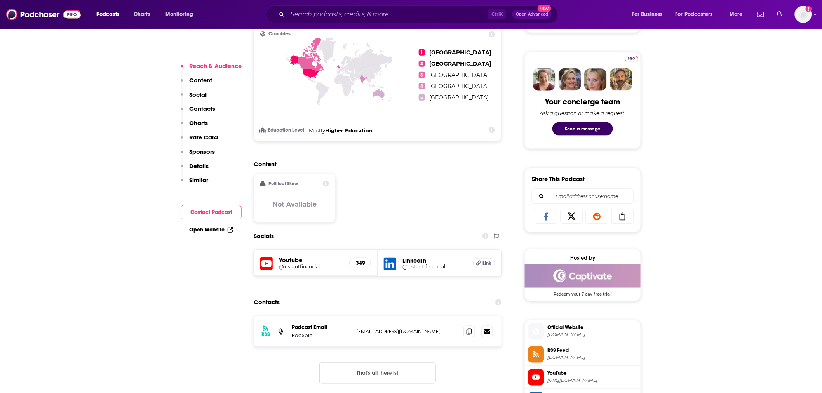
scroll to position [388, 0]
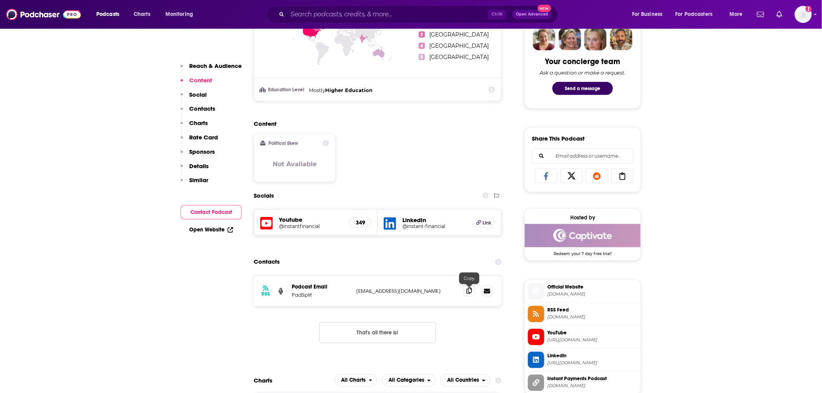
click at [467, 294] on icon at bounding box center [469, 291] width 5 height 6
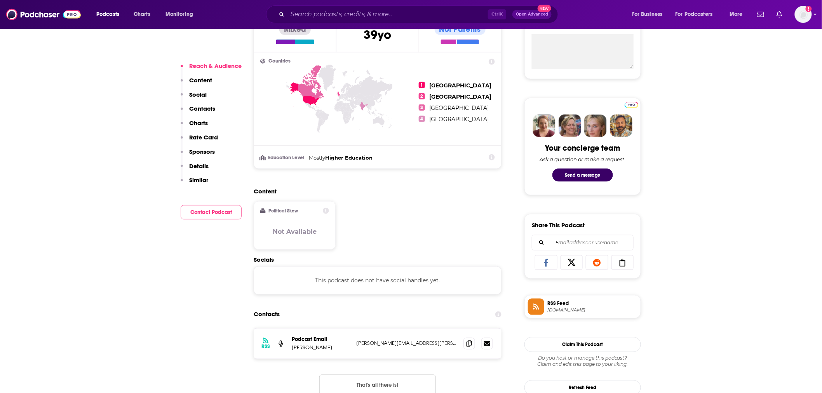
scroll to position [475, 0]
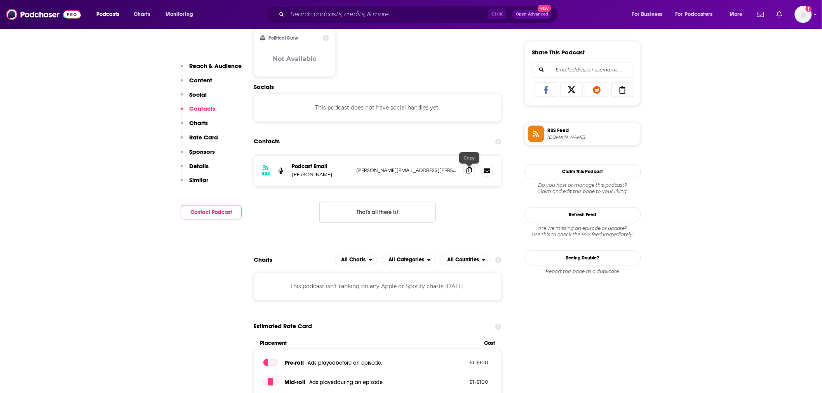
click at [469, 170] on icon at bounding box center [469, 170] width 5 height 6
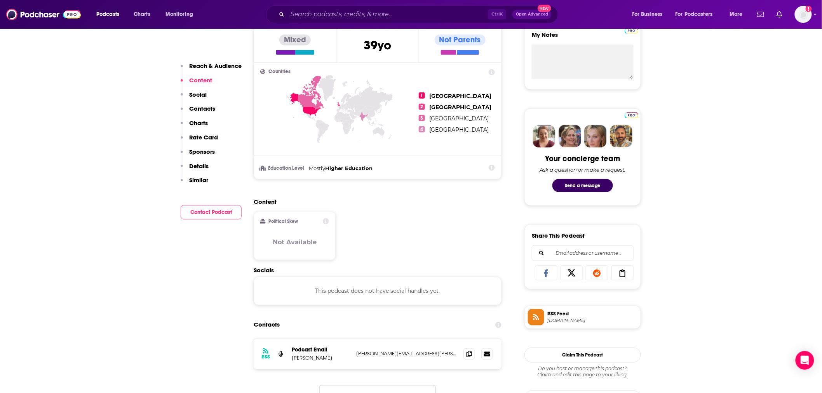
scroll to position [302, 0]
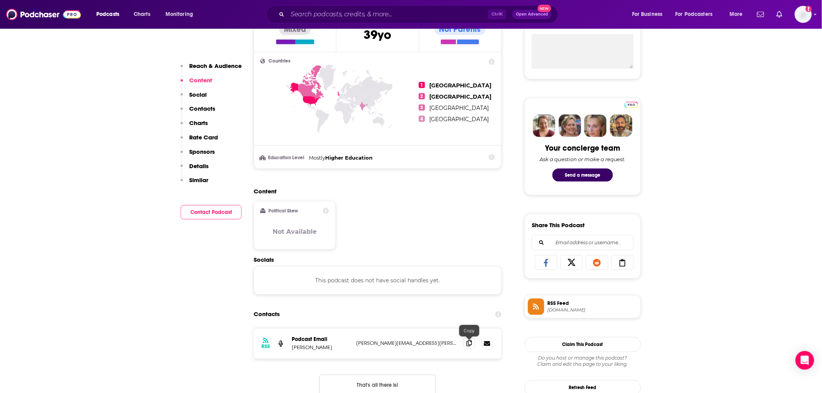
click at [469, 346] on icon at bounding box center [469, 343] width 5 height 6
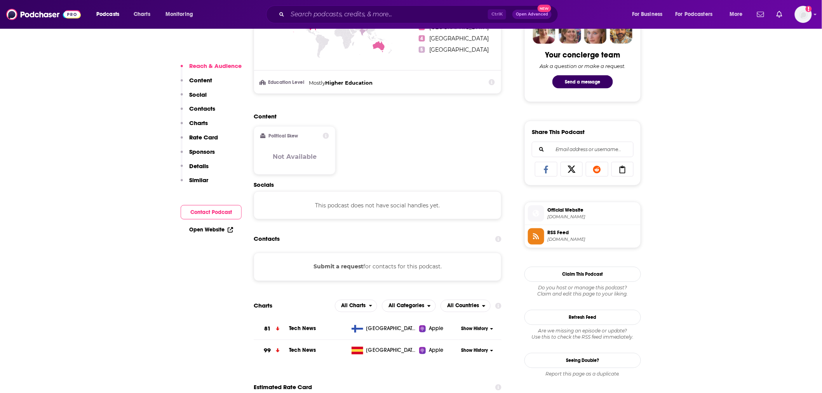
scroll to position [432, 0]
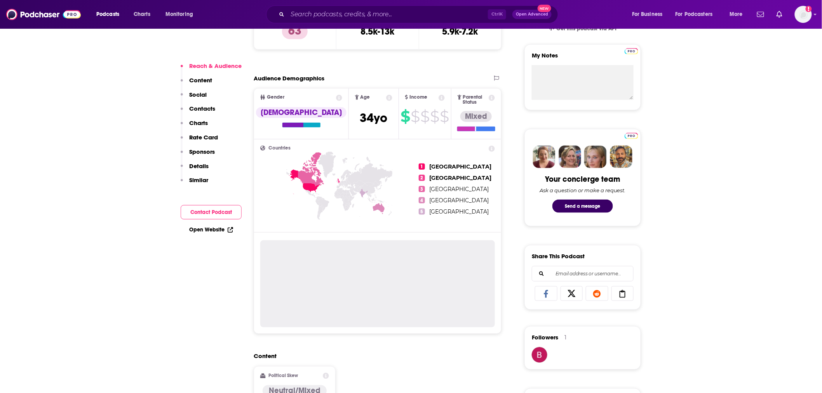
scroll to position [559, 0]
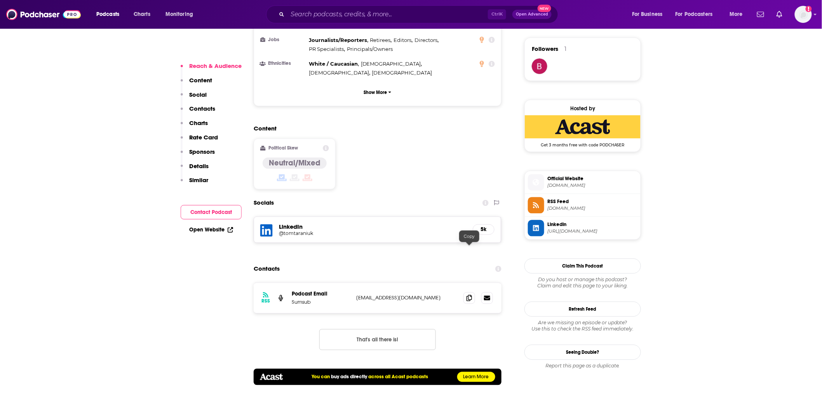
drag, startPoint x: 465, startPoint y: 251, endPoint x: 454, endPoint y: 252, distance: 11.7
click at [465, 293] on span at bounding box center [469, 299] width 12 height 12
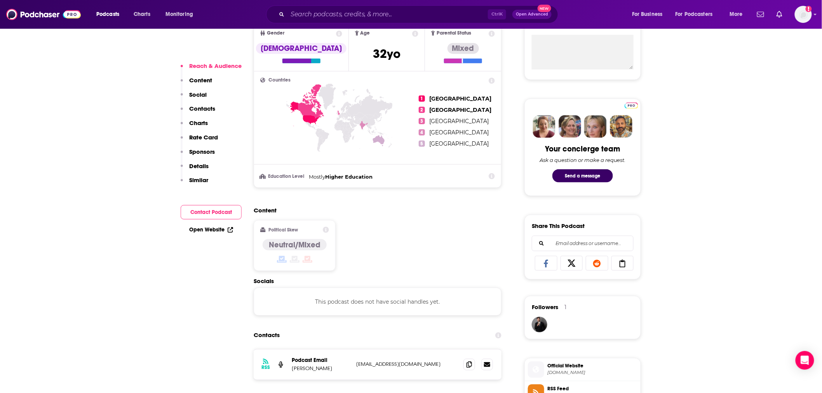
scroll to position [302, 0]
click at [464, 365] on span at bounding box center [469, 364] width 12 height 12
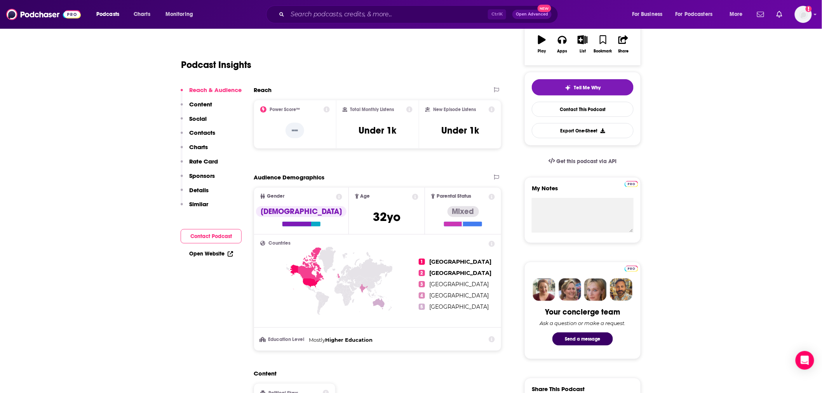
scroll to position [0, 0]
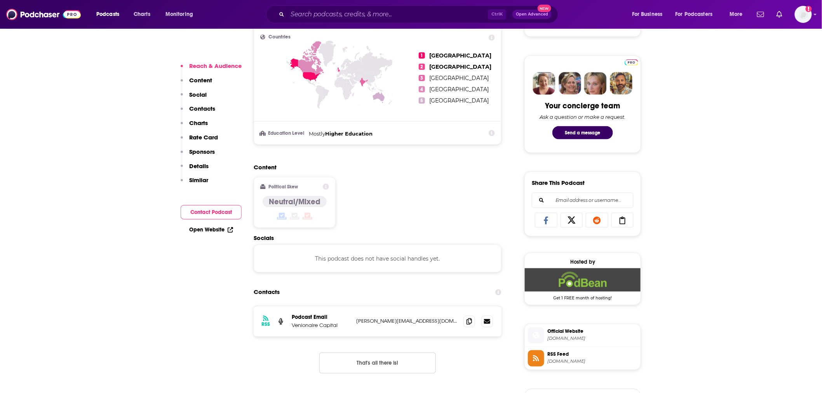
scroll to position [345, 0]
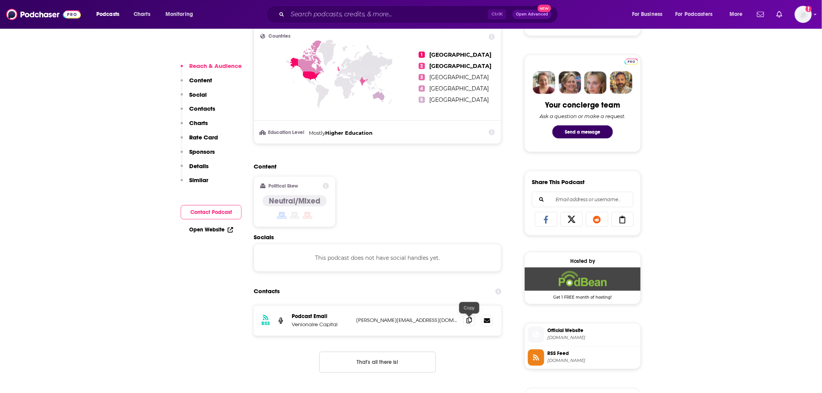
click at [468, 322] on icon at bounding box center [469, 320] width 5 height 6
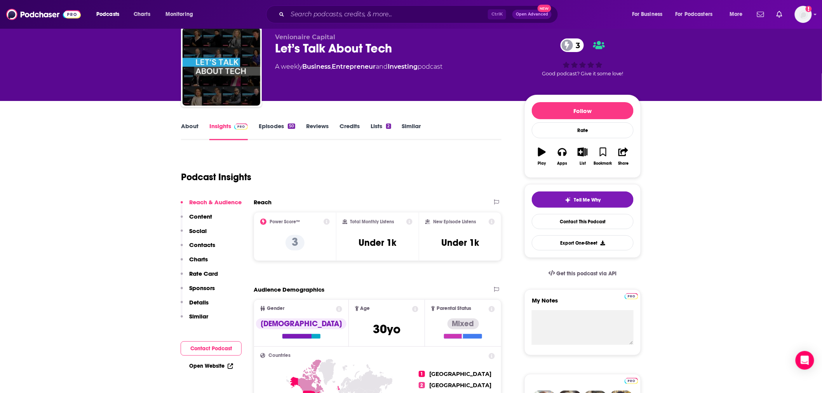
scroll to position [0, 0]
